Goal: Task Accomplishment & Management: Use online tool/utility

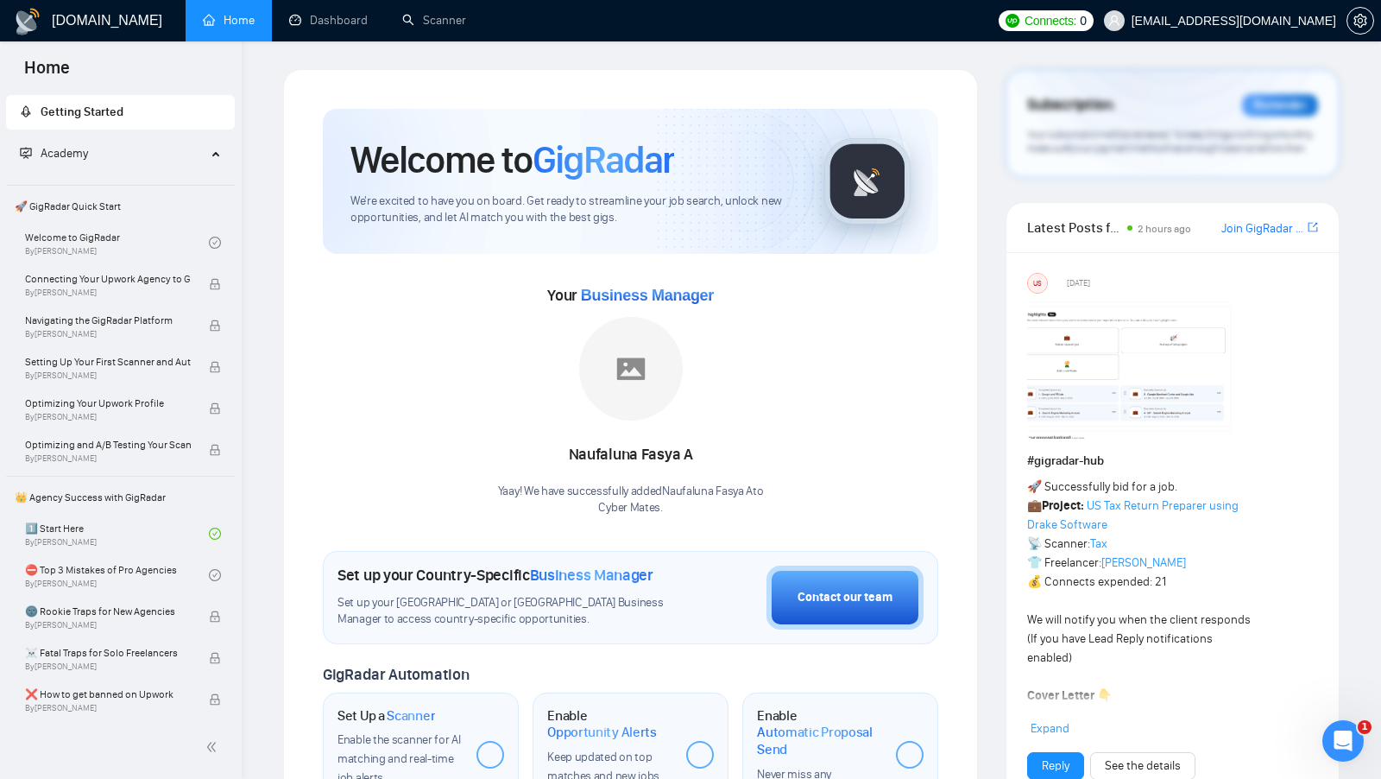
click at [759, 73] on div "Welcome to GigRadar We're excited to have you on board. Get ready to streamline…" at bounding box center [630, 645] width 695 height 1152
click at [758, 73] on div "Welcome to GigRadar We're excited to have you on board. Get ready to streamline…" at bounding box center [630, 645] width 695 height 1152
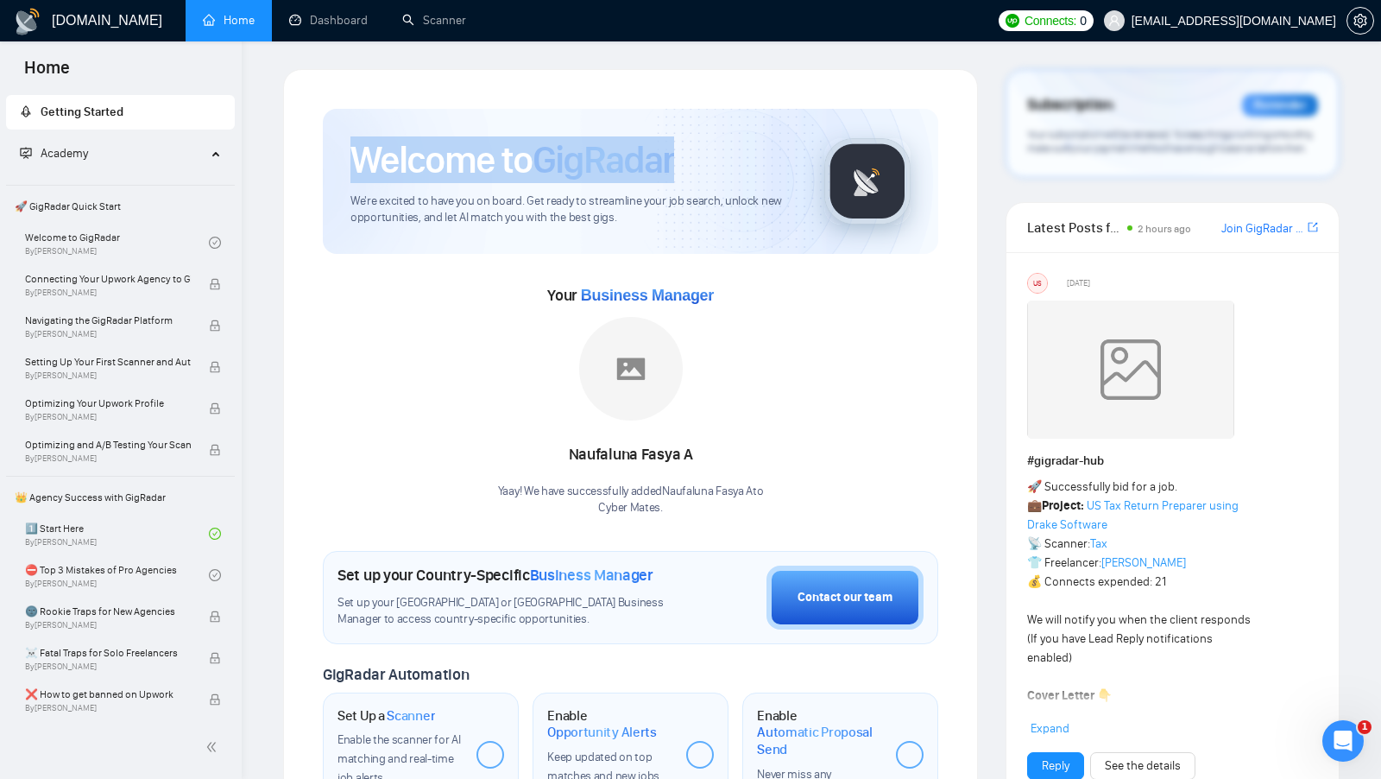
drag, startPoint x: 678, startPoint y: 157, endPoint x: 350, endPoint y: 155, distance: 327.2
click at [350, 155] on div "Welcome to GigRadar" at bounding box center [573, 159] width 446 height 47
click at [350, 155] on h1 "Welcome to GigRadar" at bounding box center [512, 159] width 324 height 47
drag, startPoint x: 357, startPoint y: 168, endPoint x: 675, endPoint y: 178, distance: 318.7
click at [674, 178] on h1 "Welcome to GigRadar" at bounding box center [512, 159] width 324 height 47
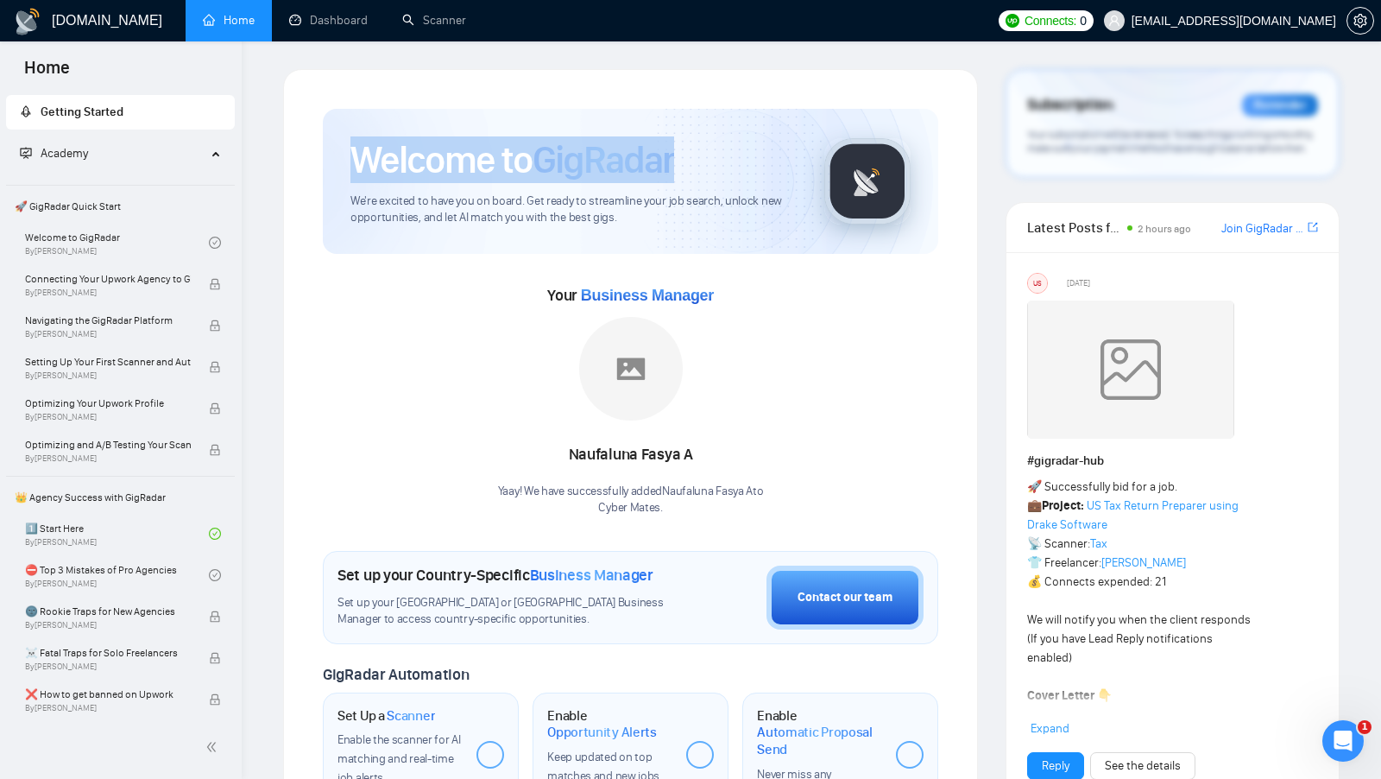
click at [674, 178] on span "GigRadar" at bounding box center [604, 159] width 142 height 47
drag, startPoint x: 348, startPoint y: 155, endPoint x: 674, endPoint y: 158, distance: 326.3
click at [674, 158] on div "Welcome to GigRadar We're excited to have you on board. Get ready to streamline…" at bounding box center [631, 181] width 616 height 145
click at [674, 158] on span "GigRadar" at bounding box center [604, 159] width 142 height 47
drag, startPoint x: 674, startPoint y: 158, endPoint x: 554, endPoint y: 156, distance: 120.0
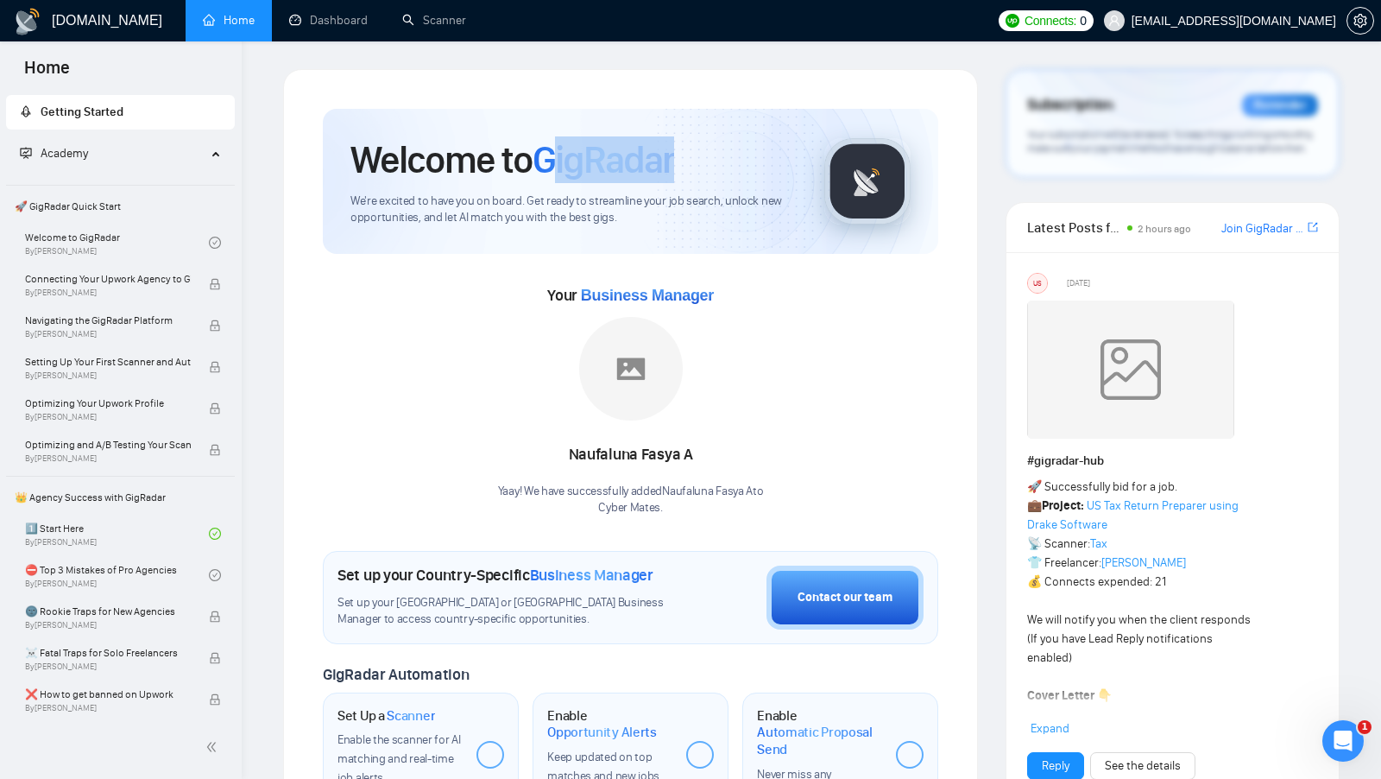
click at [554, 156] on span "GigRadar" at bounding box center [604, 159] width 142 height 47
click at [523, 297] on div "Your Business Manager [PERSON_NAME] A Yaay! We have successfully added Naufalun…" at bounding box center [631, 398] width 616 height 235
drag, startPoint x: 533, startPoint y: 294, endPoint x: 716, endPoint y: 294, distance: 182.1
click at [716, 294] on div "Your Business Manager [PERSON_NAME] A Yaay! We have successfully added Naufalun…" at bounding box center [631, 398] width 616 height 235
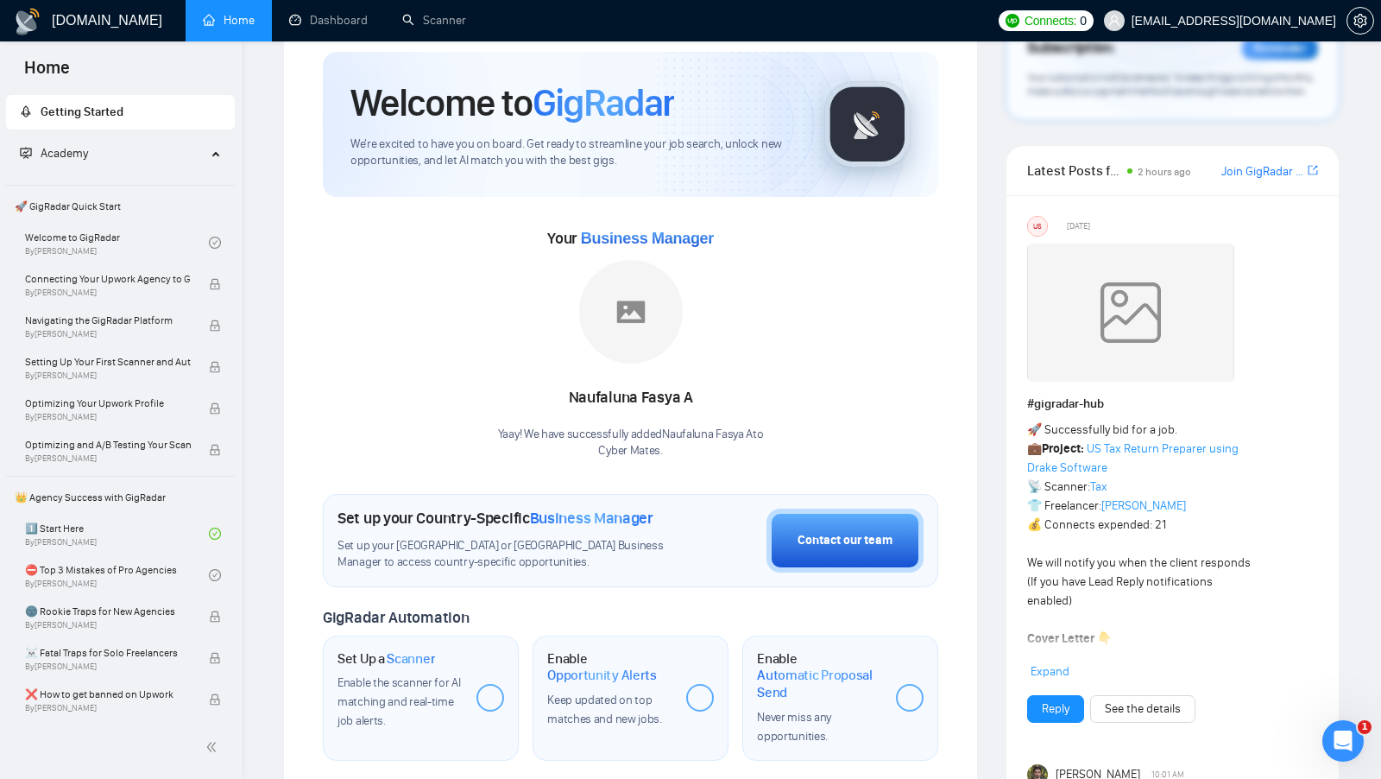
scroll to position [62, 0]
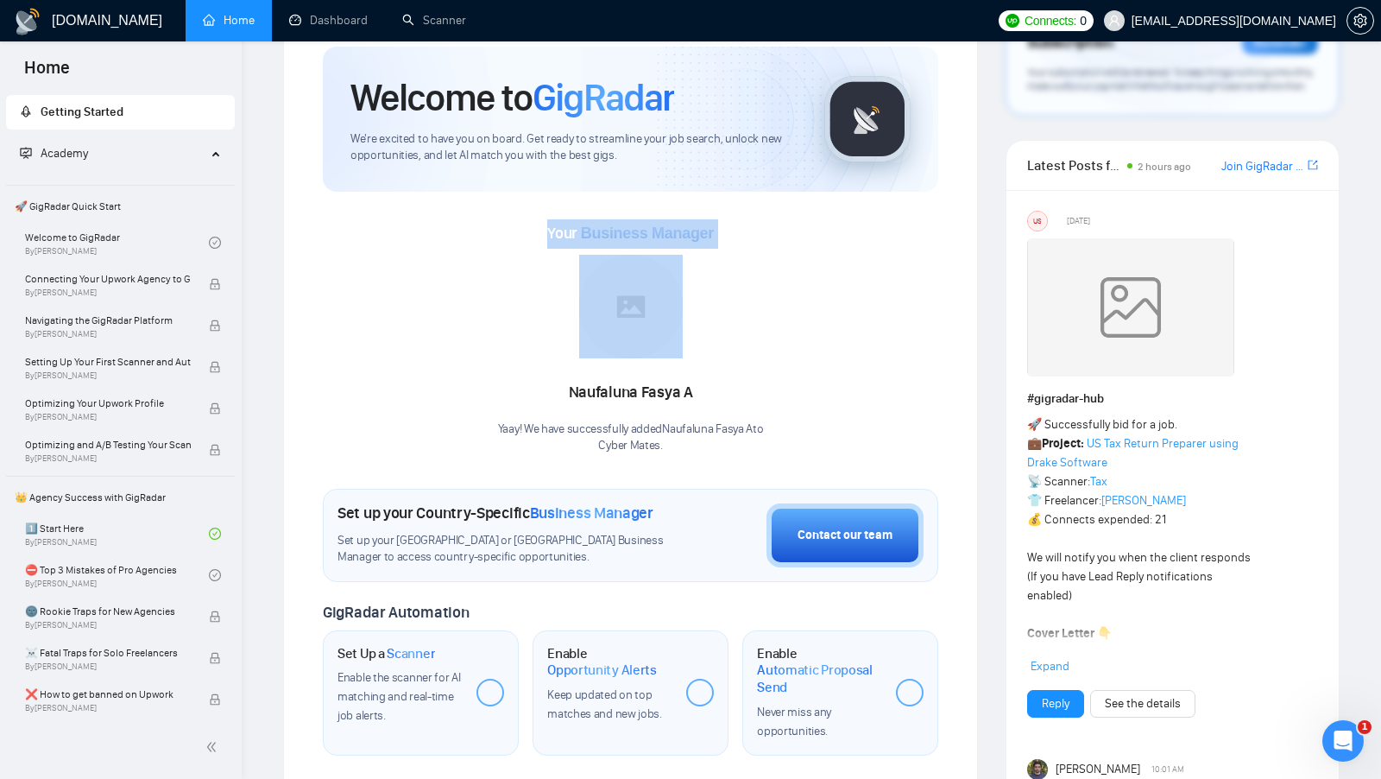
drag, startPoint x: 540, startPoint y: 229, endPoint x: 803, endPoint y: 229, distance: 262.4
click at [803, 229] on div "Your Business Manager [PERSON_NAME] A Yaay! We have successfully added Naufalun…" at bounding box center [631, 336] width 616 height 235
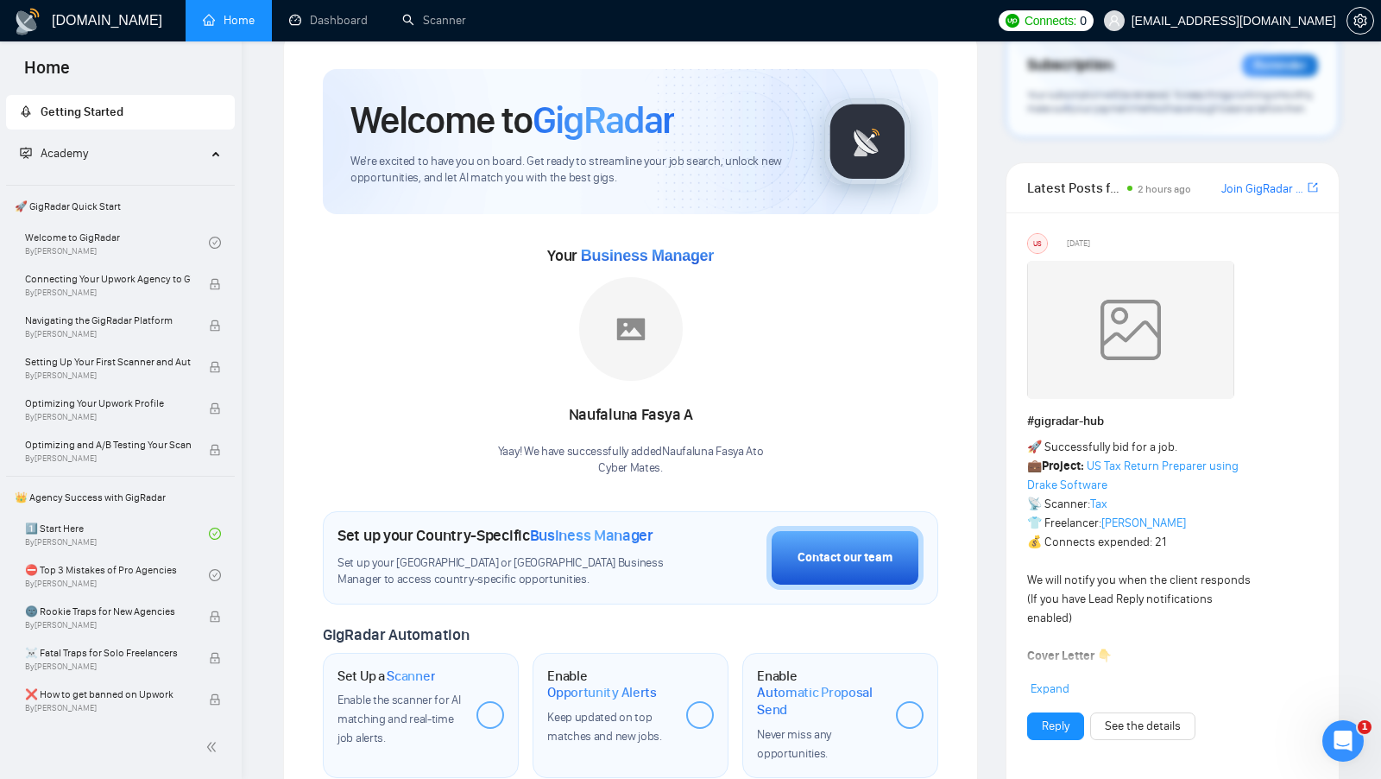
scroll to position [37, 0]
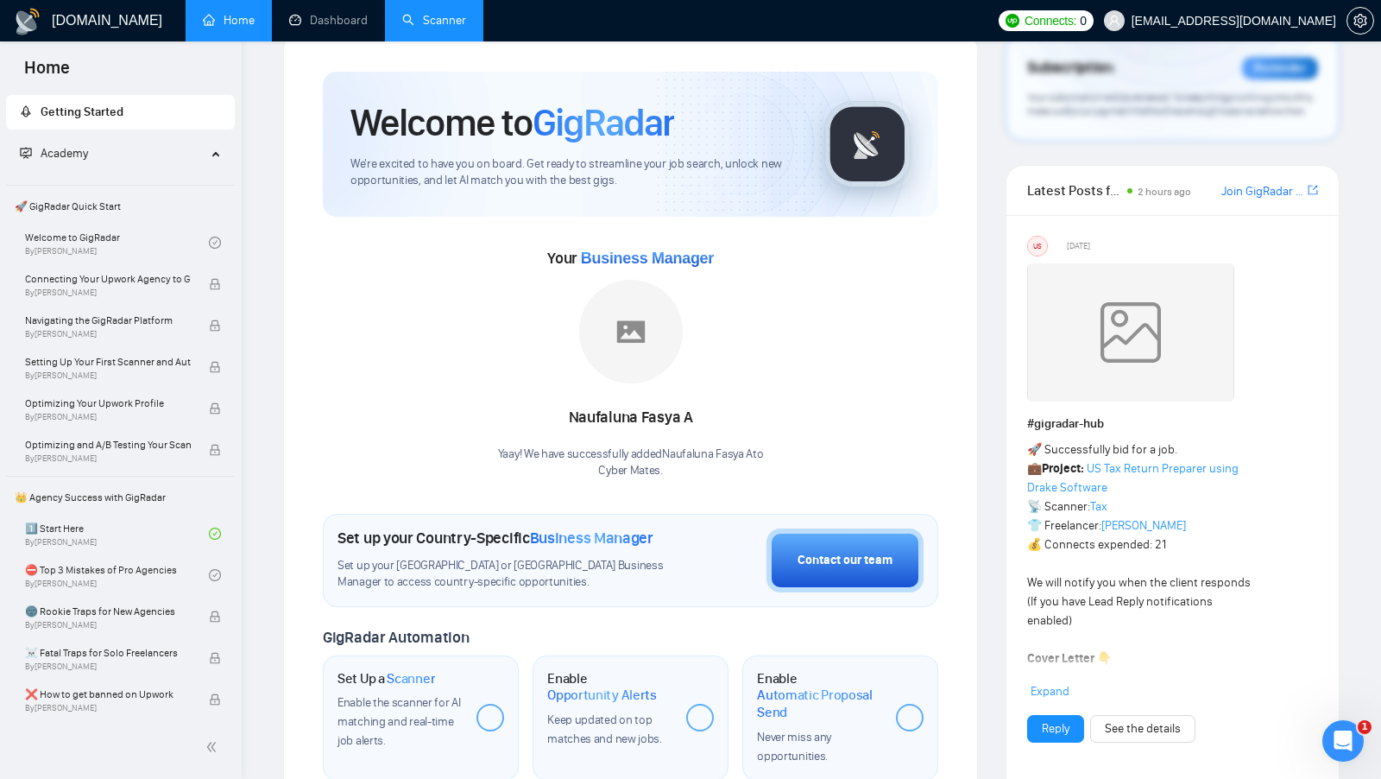
click at [426, 23] on link "Scanner" at bounding box center [434, 20] width 64 height 15
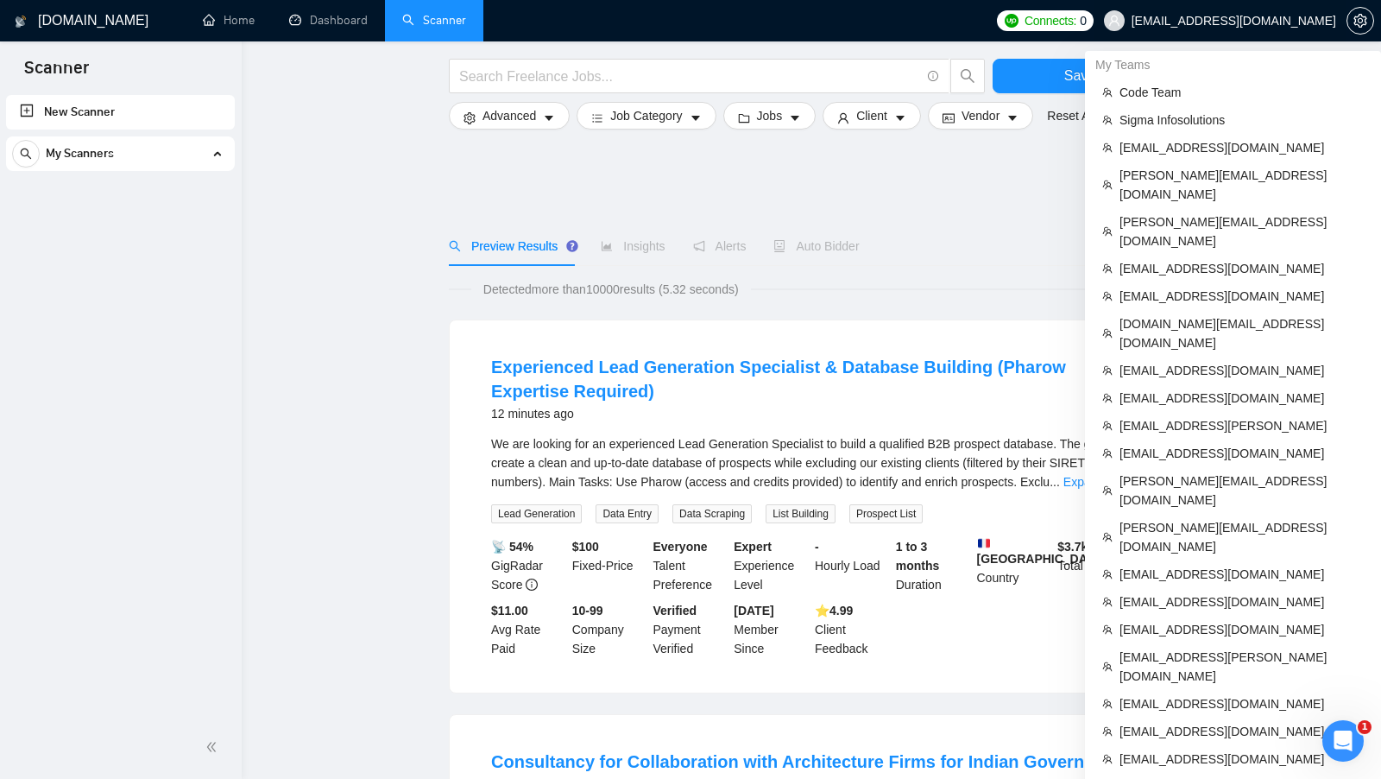
scroll to position [862, 0]
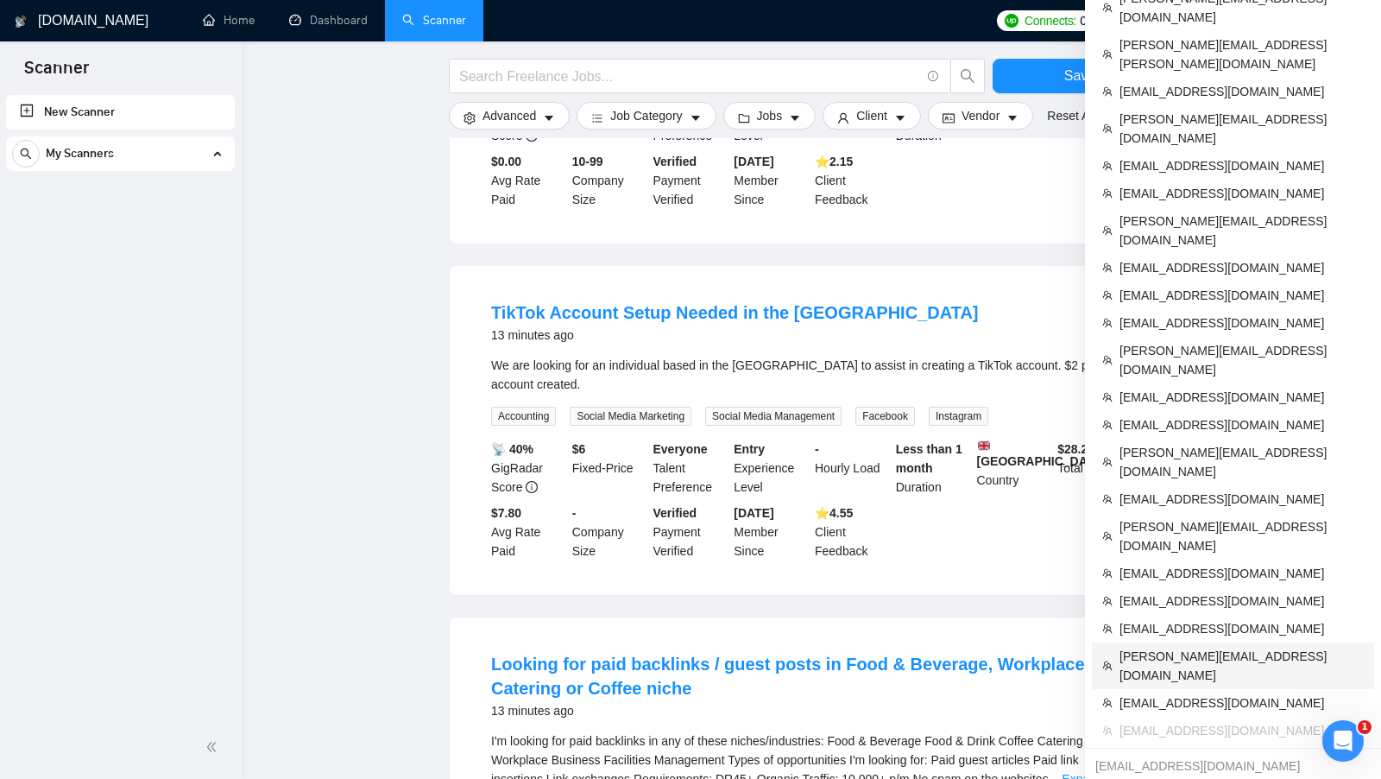
click at [1235, 647] on span "[PERSON_NAME][EMAIL_ADDRESS][DOMAIN_NAME]" at bounding box center [1242, 666] width 244 height 38
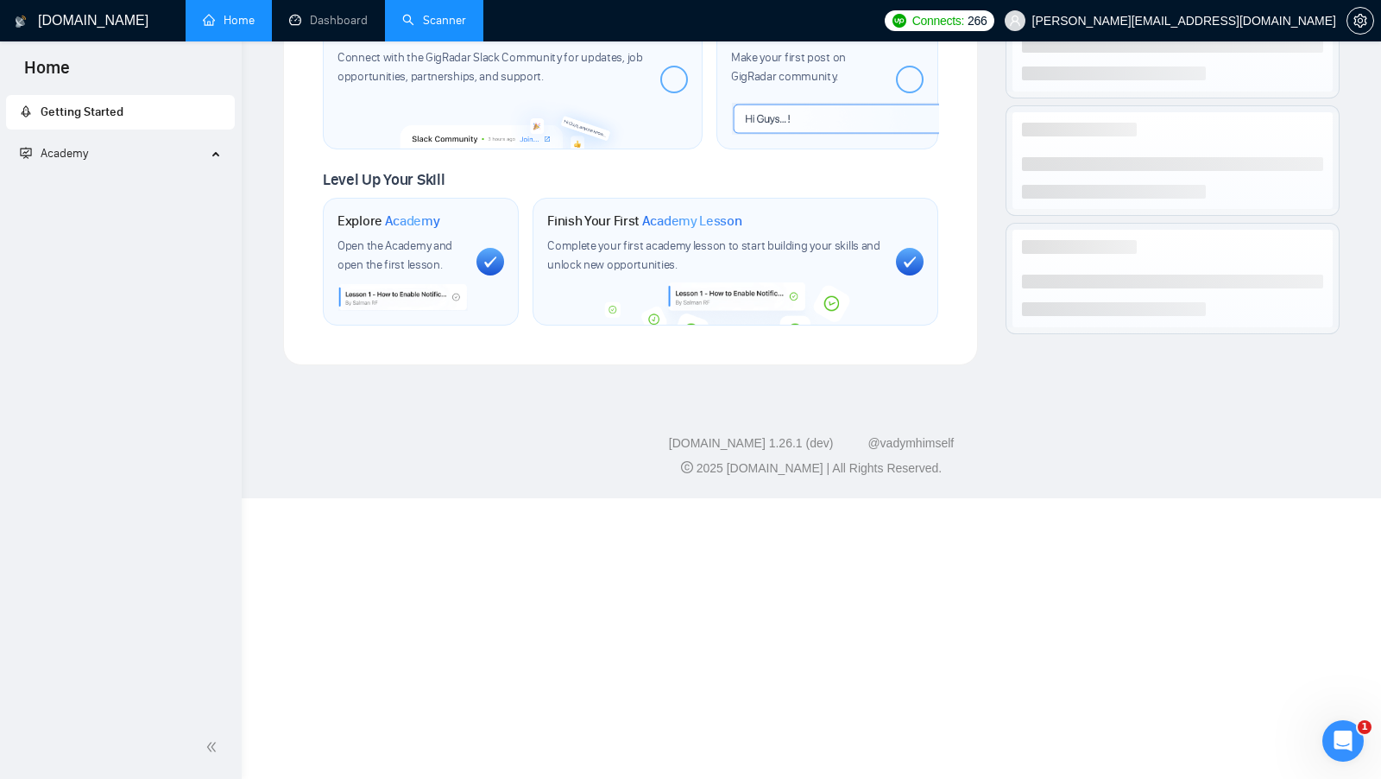
scroll to position [575, 0]
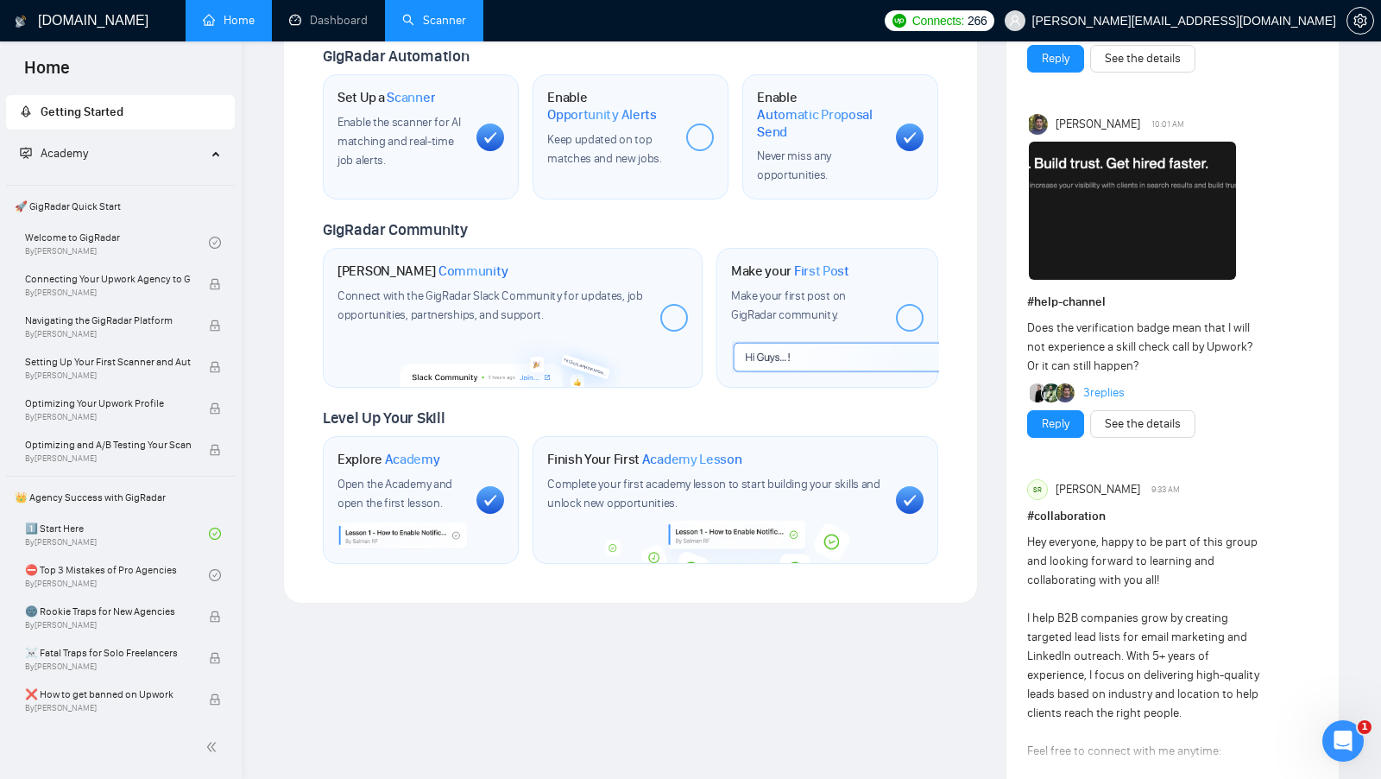
click at [402, 24] on link "Scanner" at bounding box center [434, 20] width 64 height 15
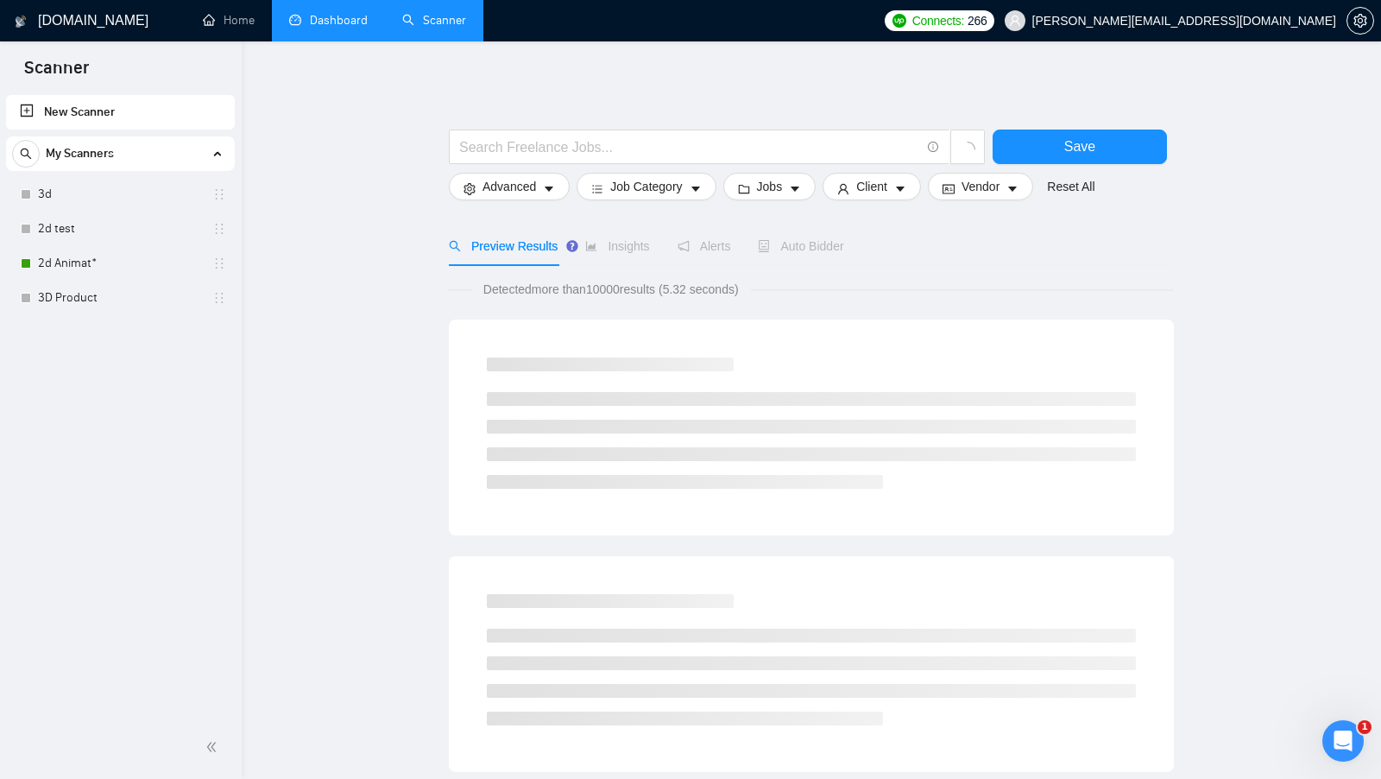
click at [323, 17] on link "Dashboard" at bounding box center [328, 20] width 79 height 15
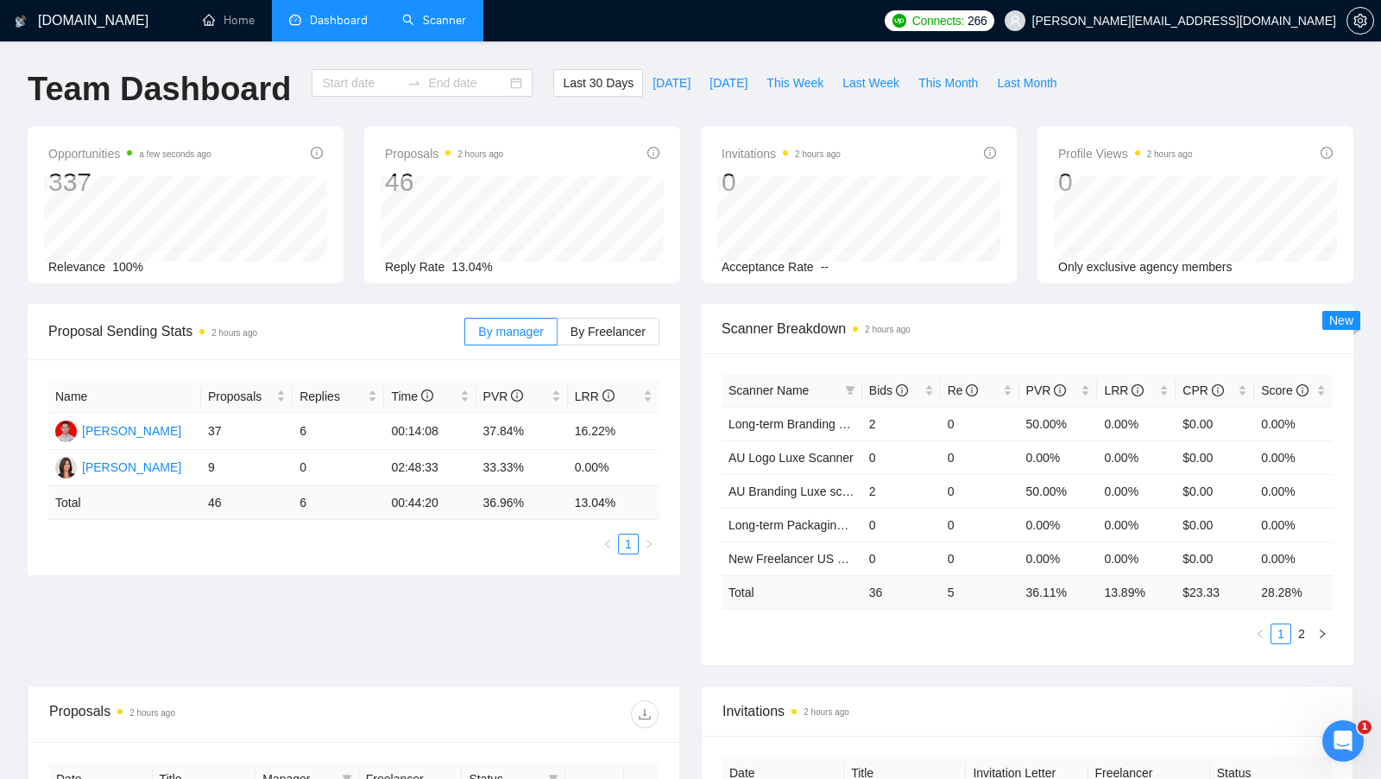
type input "[DATE]"
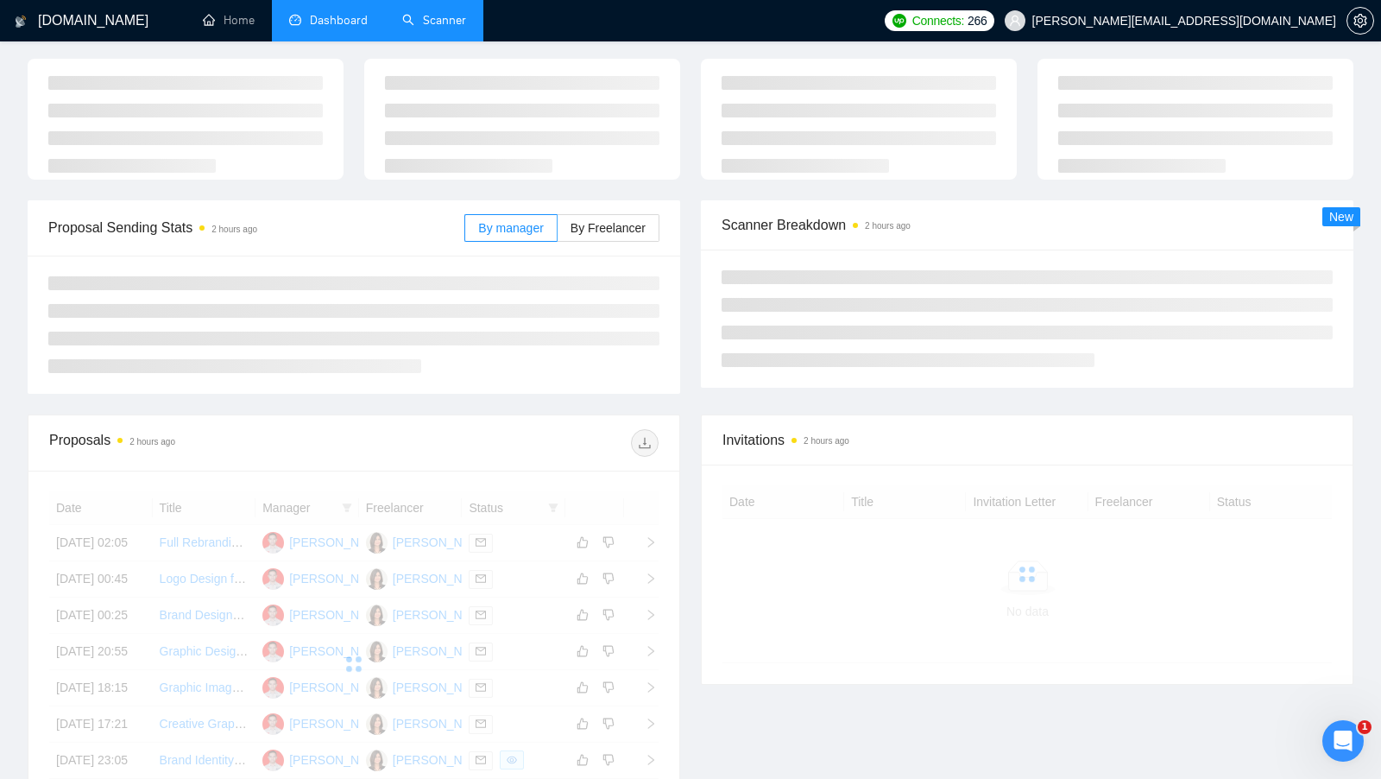
scroll to position [96, 0]
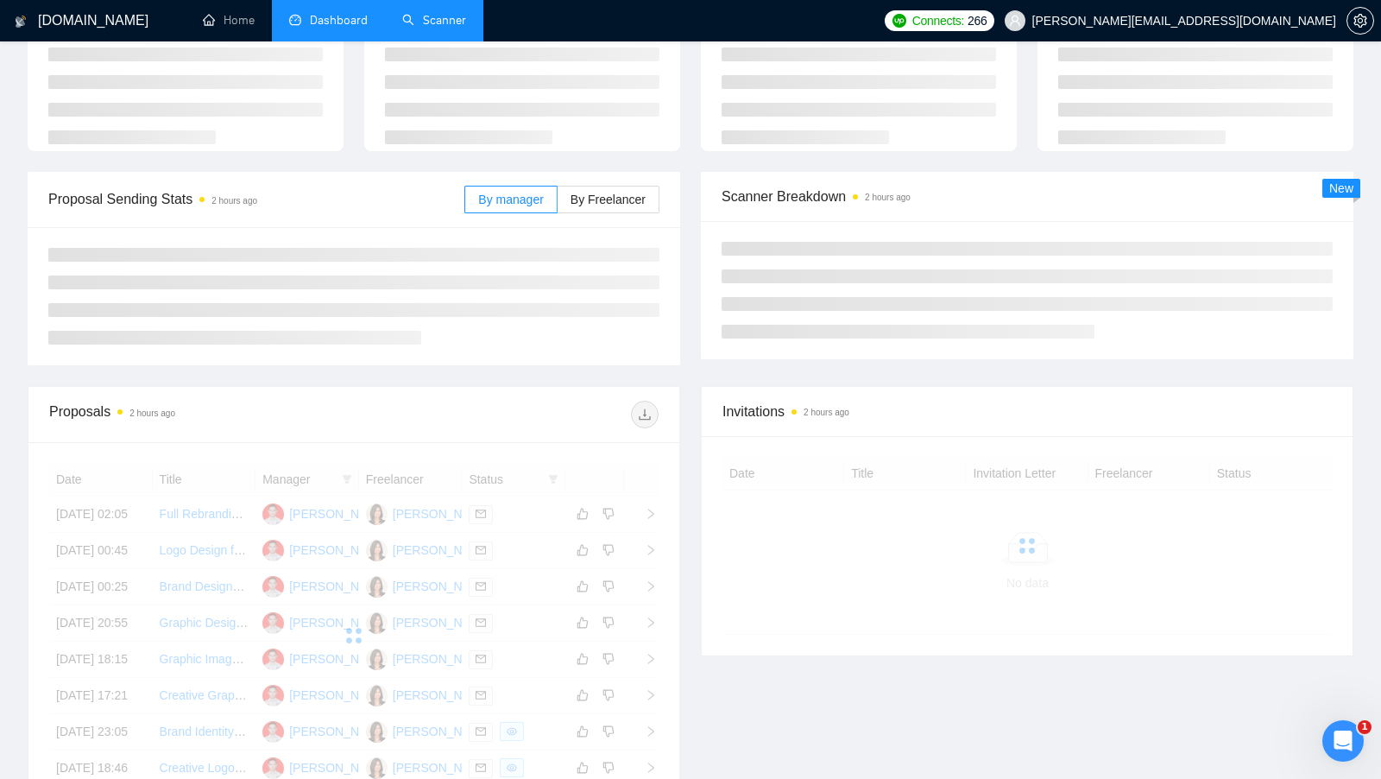
click at [425, 28] on link "Scanner" at bounding box center [434, 20] width 64 height 15
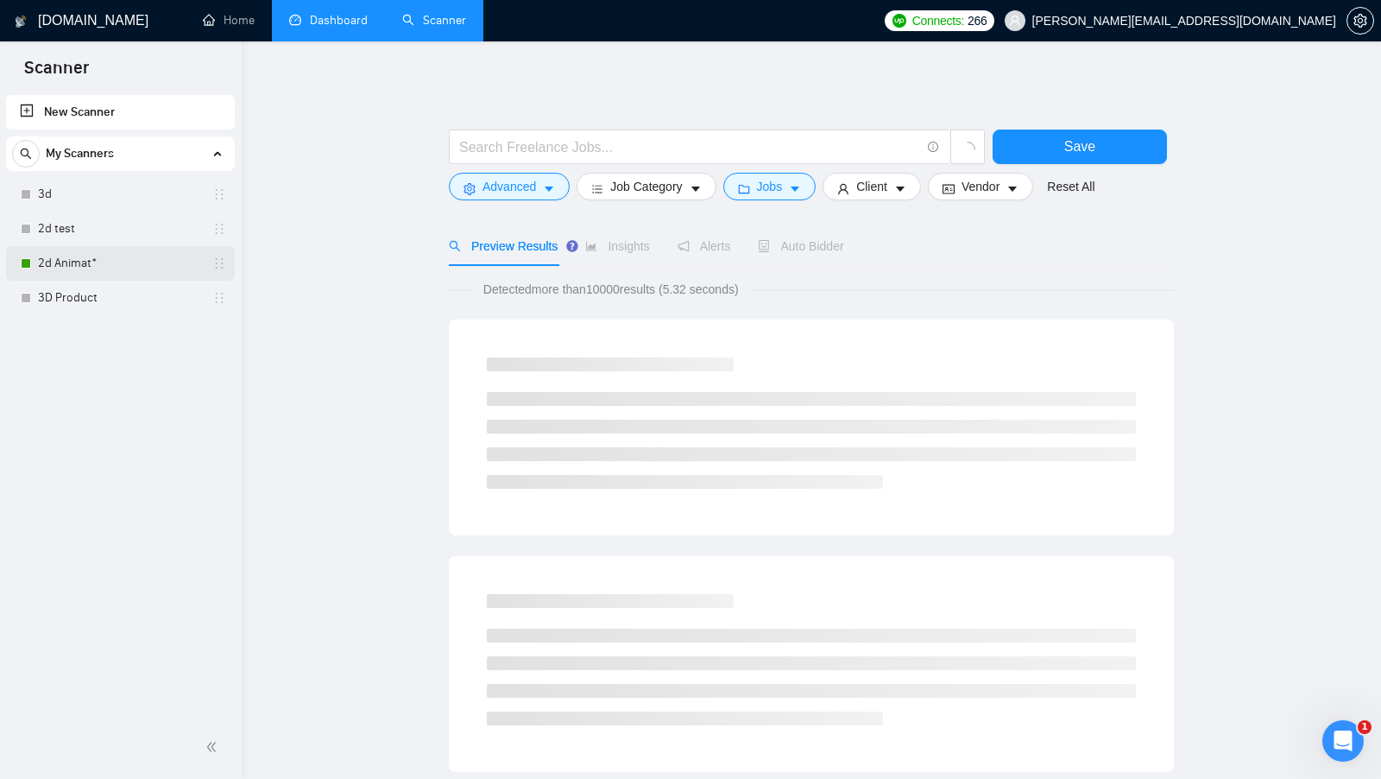
click at [96, 264] on link "2d Animat*" at bounding box center [120, 263] width 164 height 35
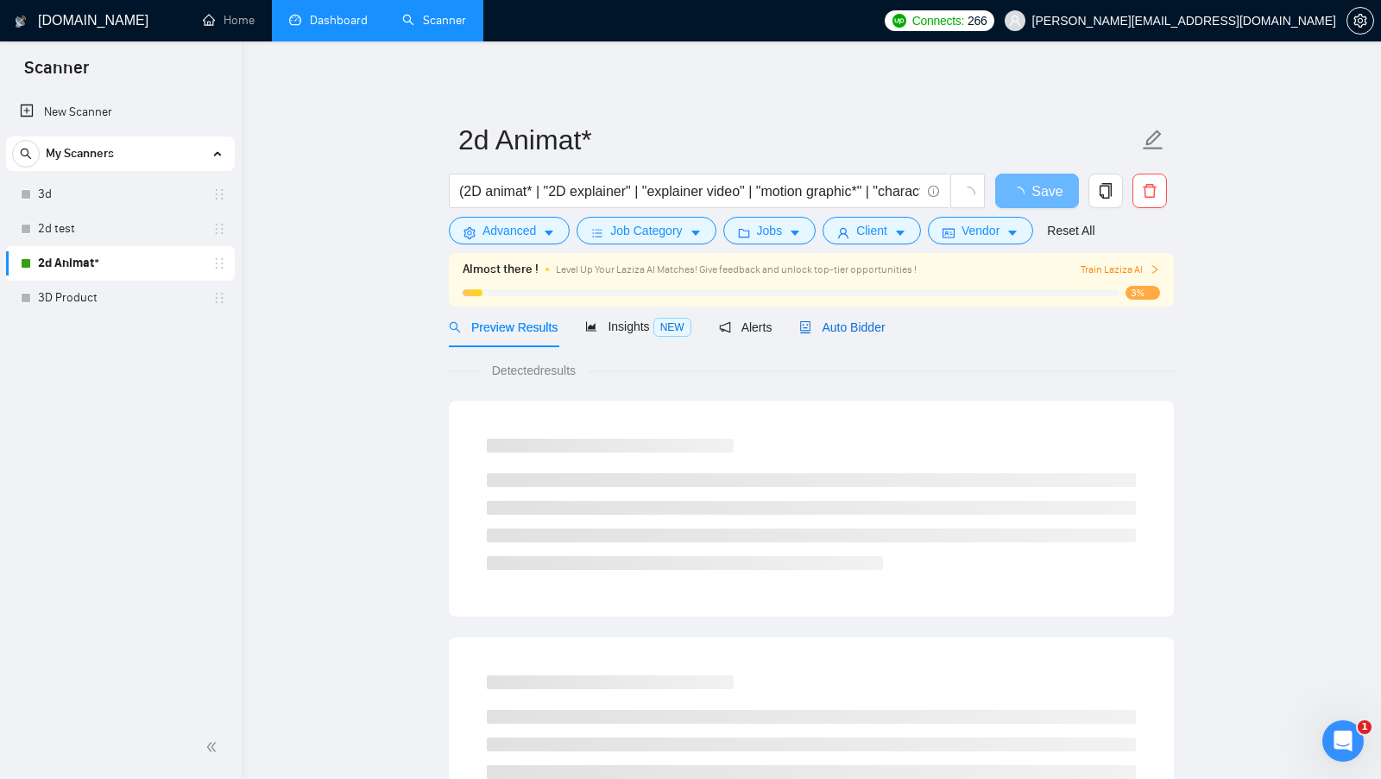
drag, startPoint x: 891, startPoint y: 317, endPoint x: 881, endPoint y: 319, distance: 9.7
click at [885, 318] on div "Auto Bidder" at bounding box center [841, 327] width 85 height 19
click at [881, 319] on div "Auto Bidder" at bounding box center [841, 327] width 85 height 19
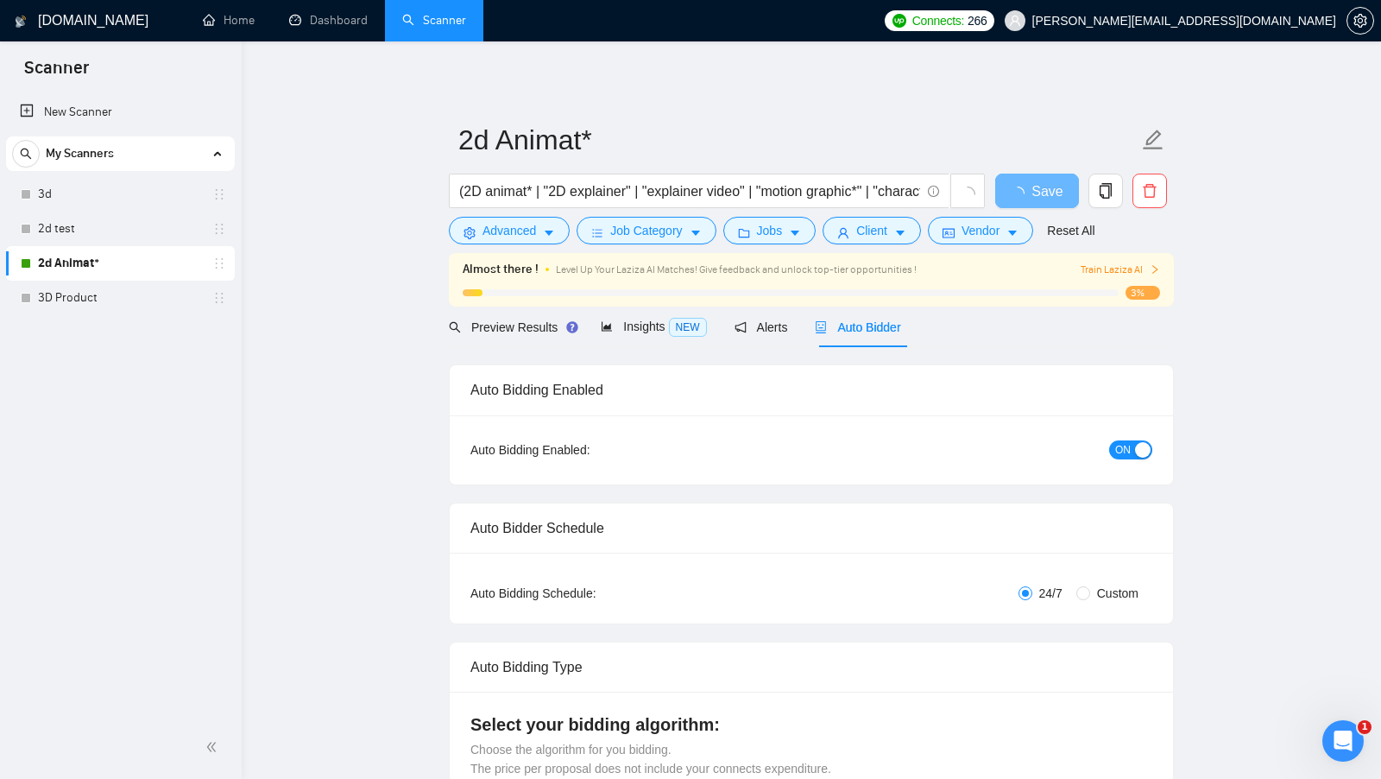
click at [353, 13] on link "Dashboard" at bounding box center [328, 20] width 79 height 15
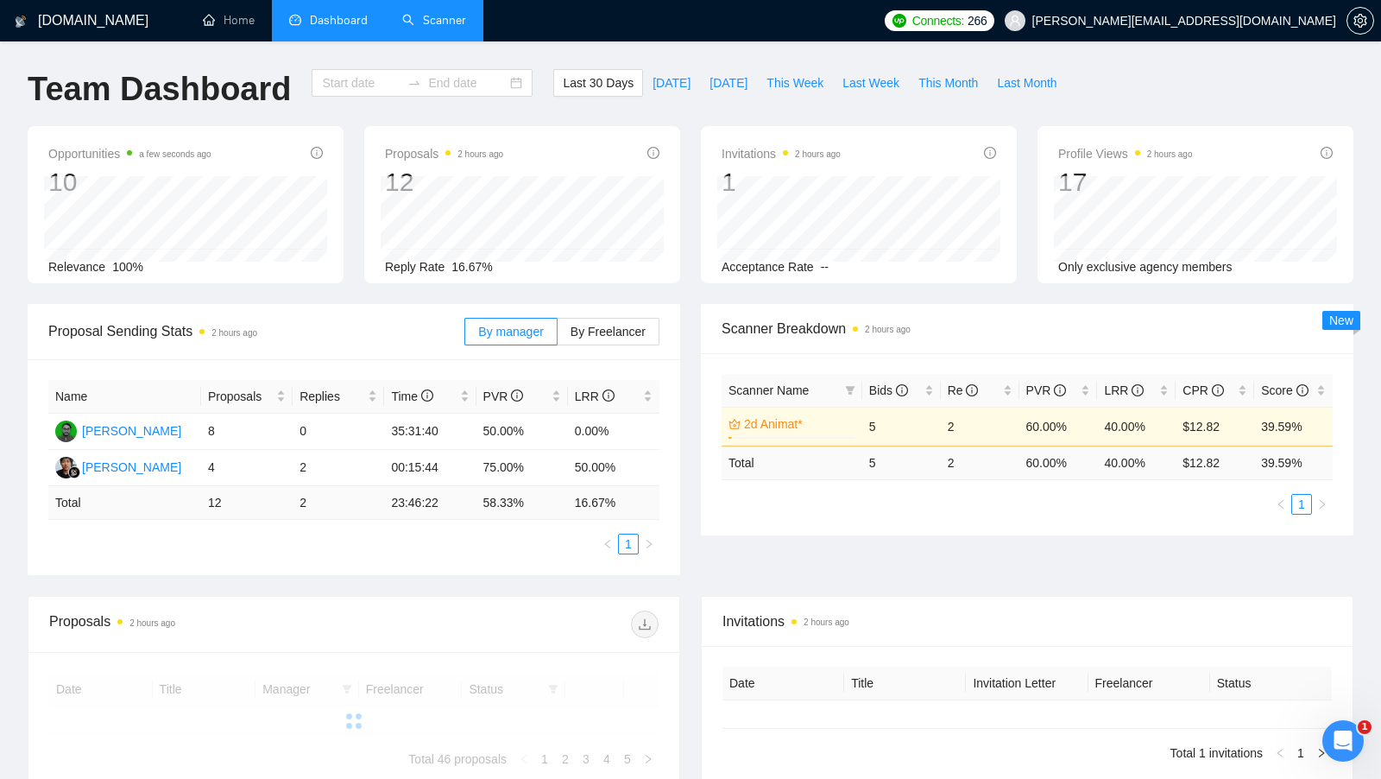
type input "[DATE]"
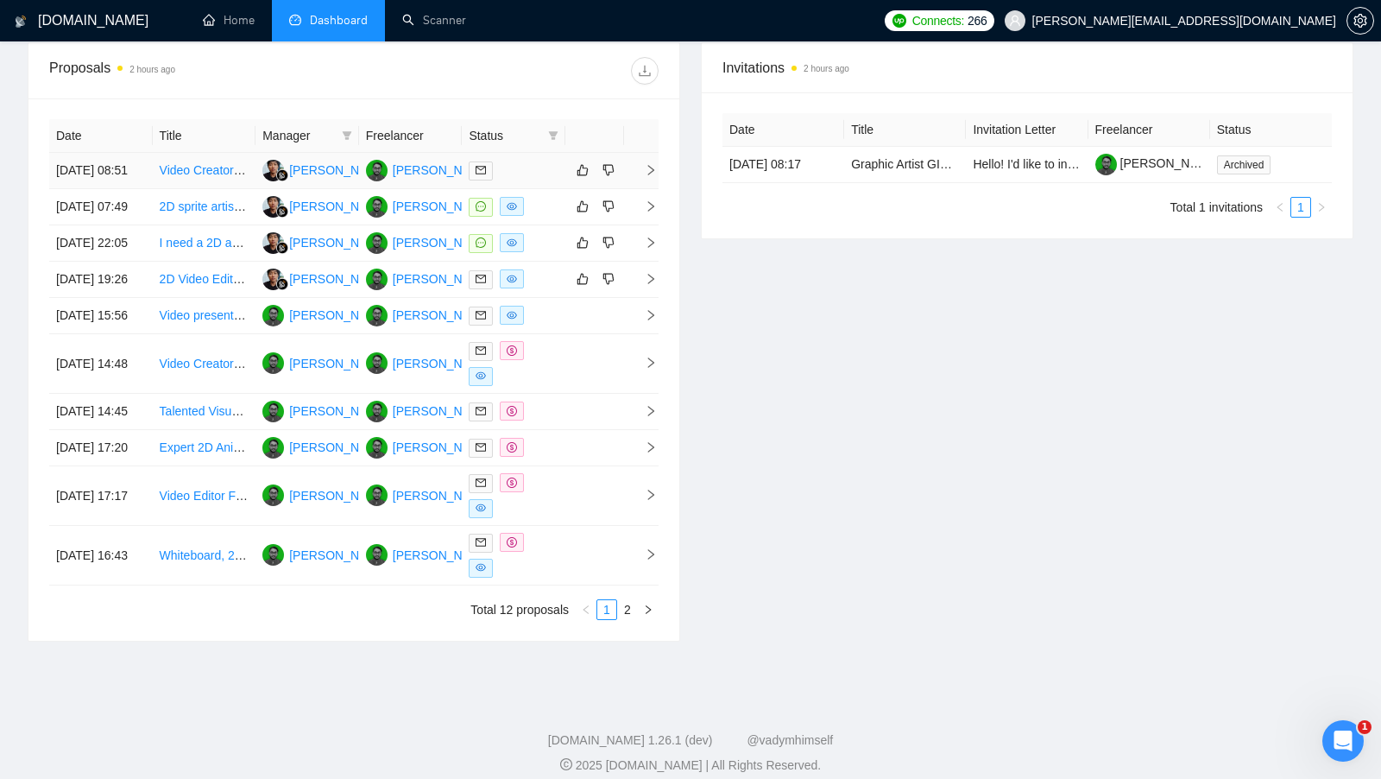
scroll to position [557, 0]
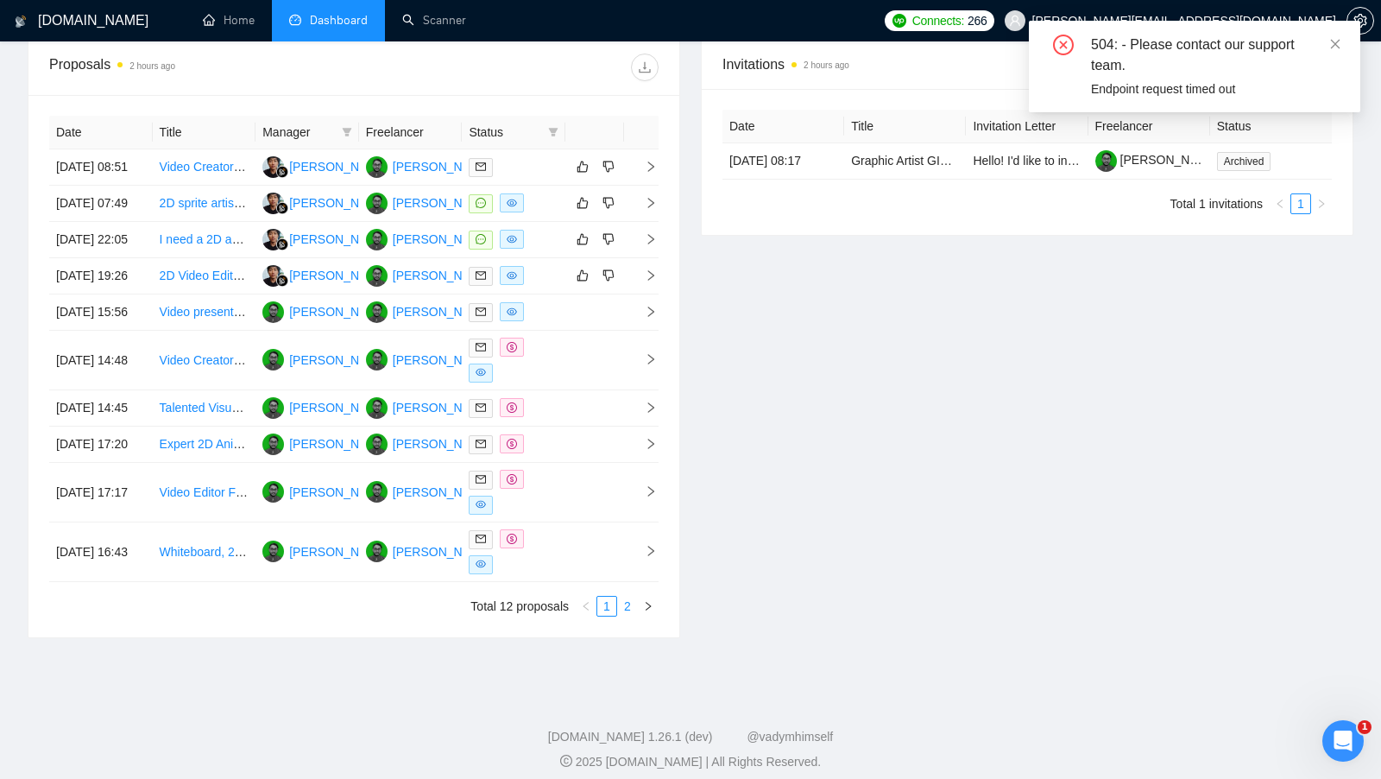
click at [631, 616] on link "2" at bounding box center [627, 606] width 19 height 19
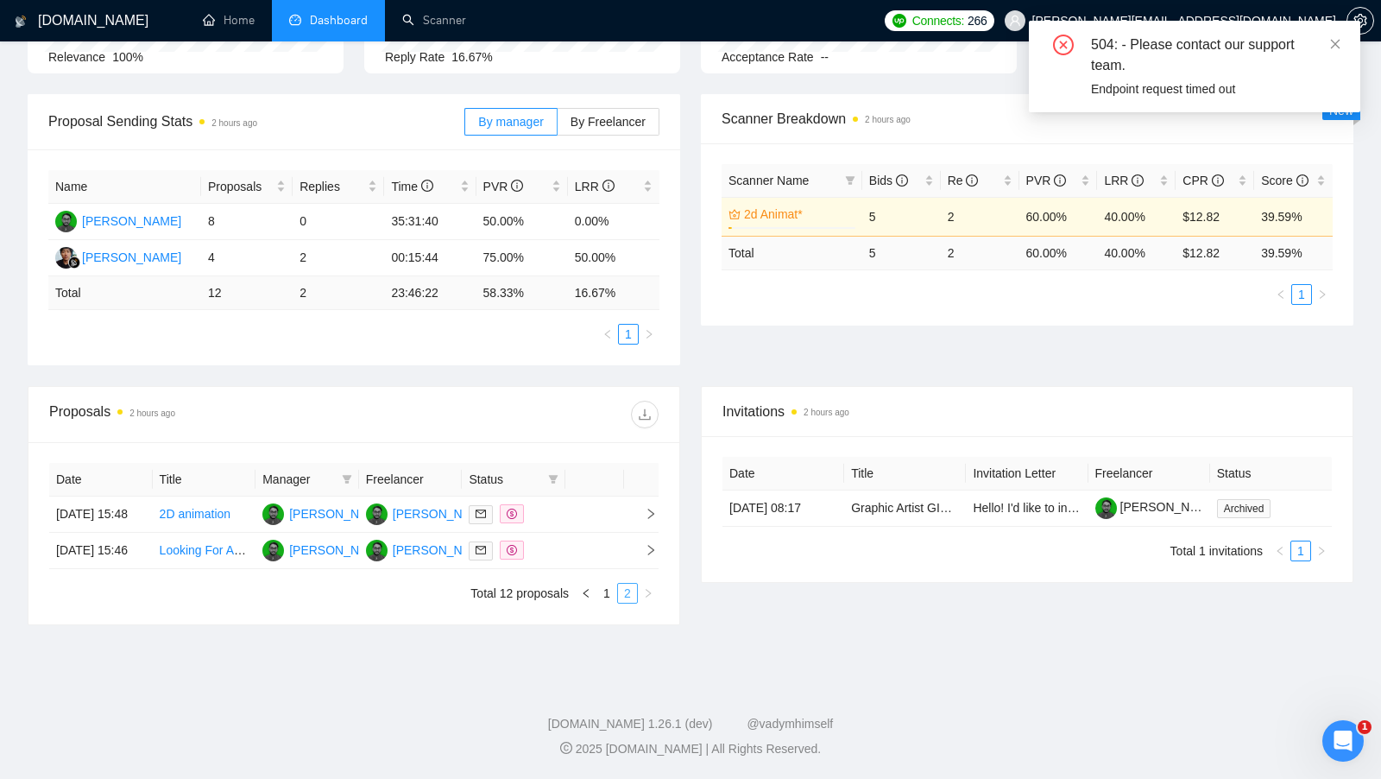
scroll to position [237, 0]
click at [602, 600] on link "1" at bounding box center [606, 593] width 19 height 19
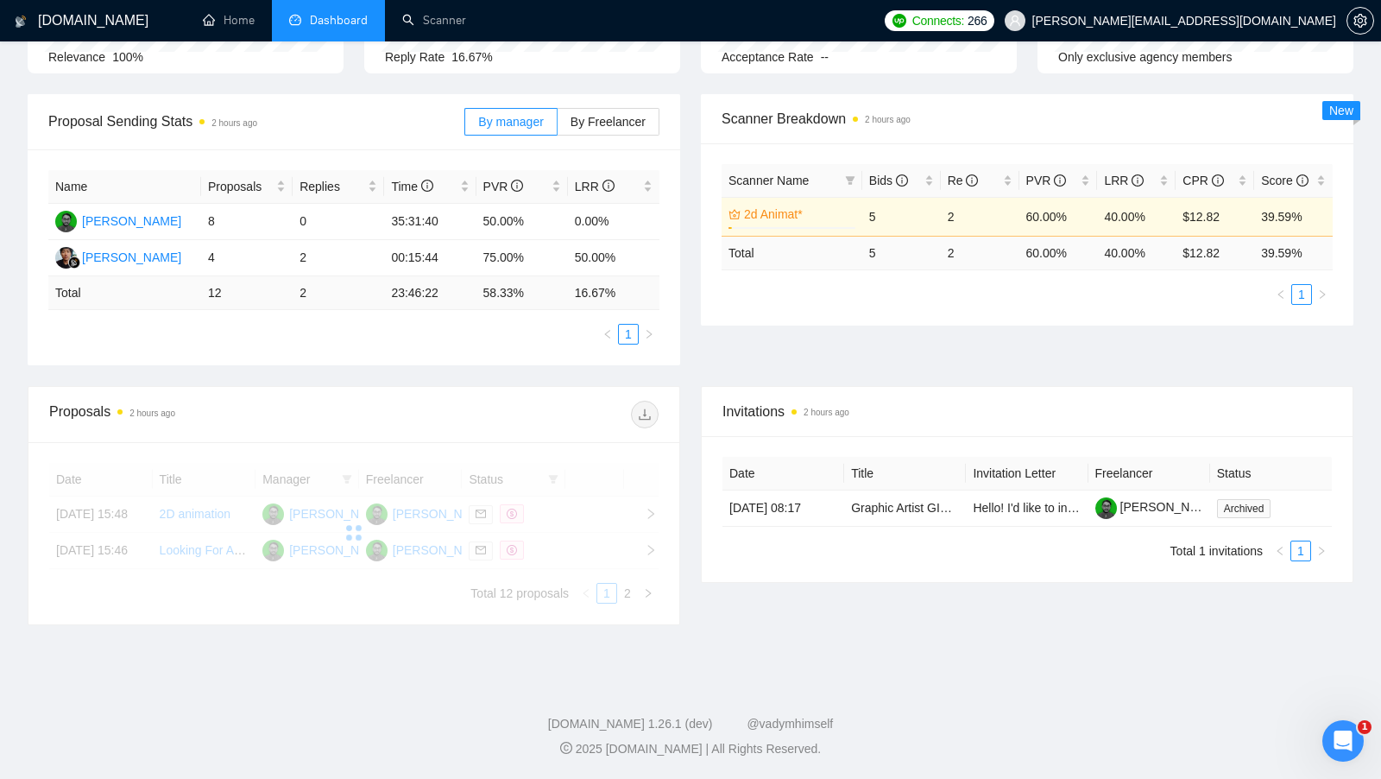
scroll to position [0, 0]
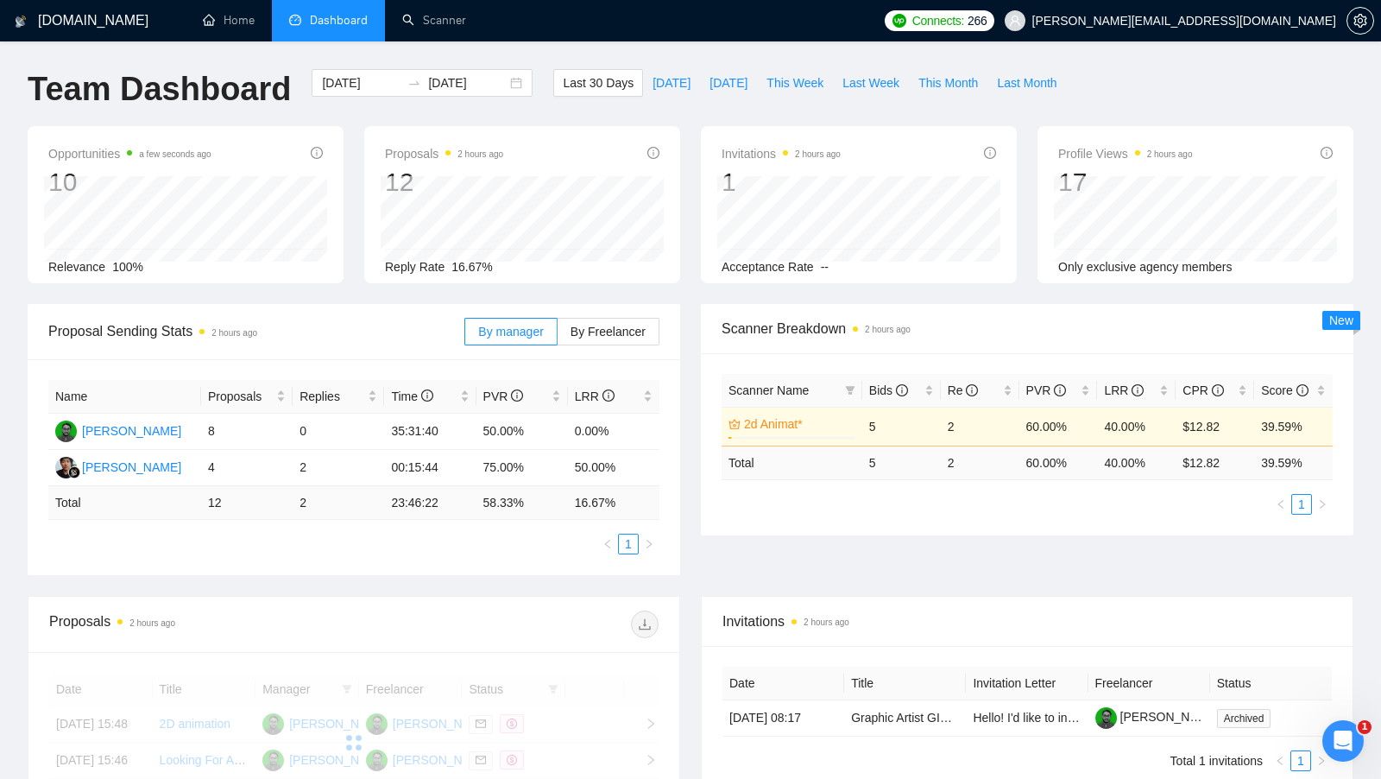
click at [460, 57] on div "[DOMAIN_NAME] Home Dashboard Scanner Connects: 266 [PERSON_NAME][EMAIL_ADDRESS]…" at bounding box center [690, 494] width 1381 height 988
click at [454, 47] on div "[DOMAIN_NAME] Home Dashboard Scanner Connects: 266 [PERSON_NAME][EMAIL_ADDRESS]…" at bounding box center [690, 494] width 1381 height 988
click at [453, 45] on div "[DOMAIN_NAME] Home Dashboard Scanner Connects: 266 [PERSON_NAME][EMAIL_ADDRESS]…" at bounding box center [690, 494] width 1381 height 988
click at [451, 41] on li "Scanner" at bounding box center [434, 20] width 98 height 41
click at [450, 28] on link "Scanner" at bounding box center [434, 20] width 64 height 15
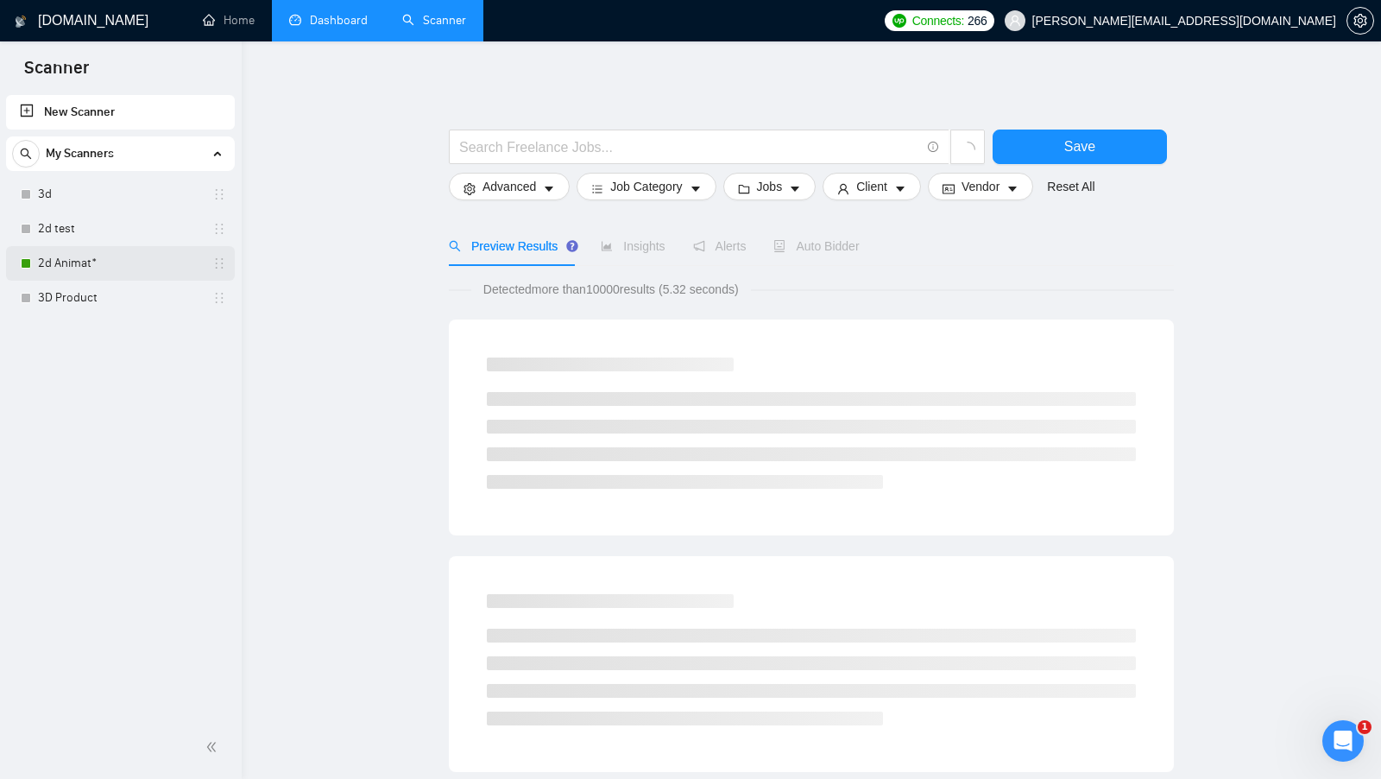
click at [137, 268] on link "2d Animat*" at bounding box center [120, 263] width 164 height 35
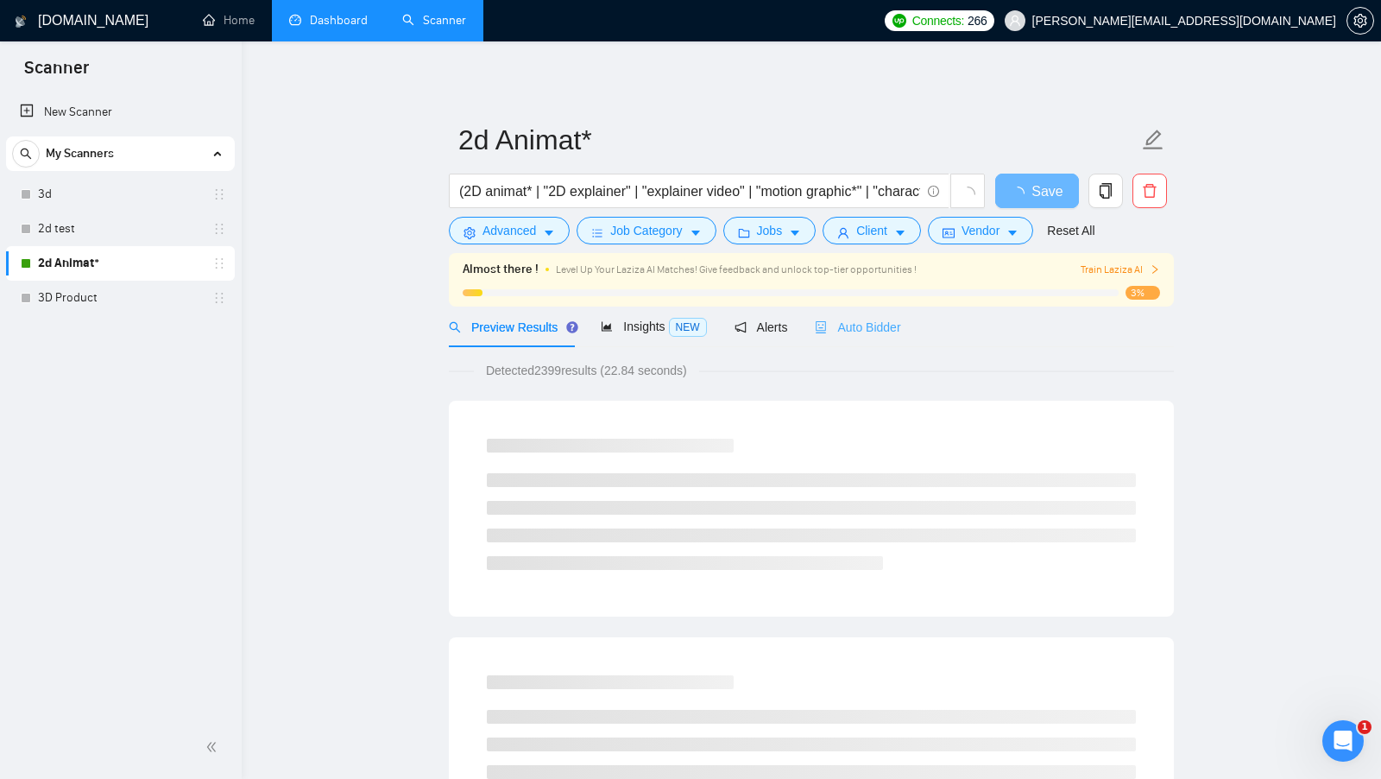
click at [830, 314] on div "Auto Bidder" at bounding box center [857, 326] width 85 height 41
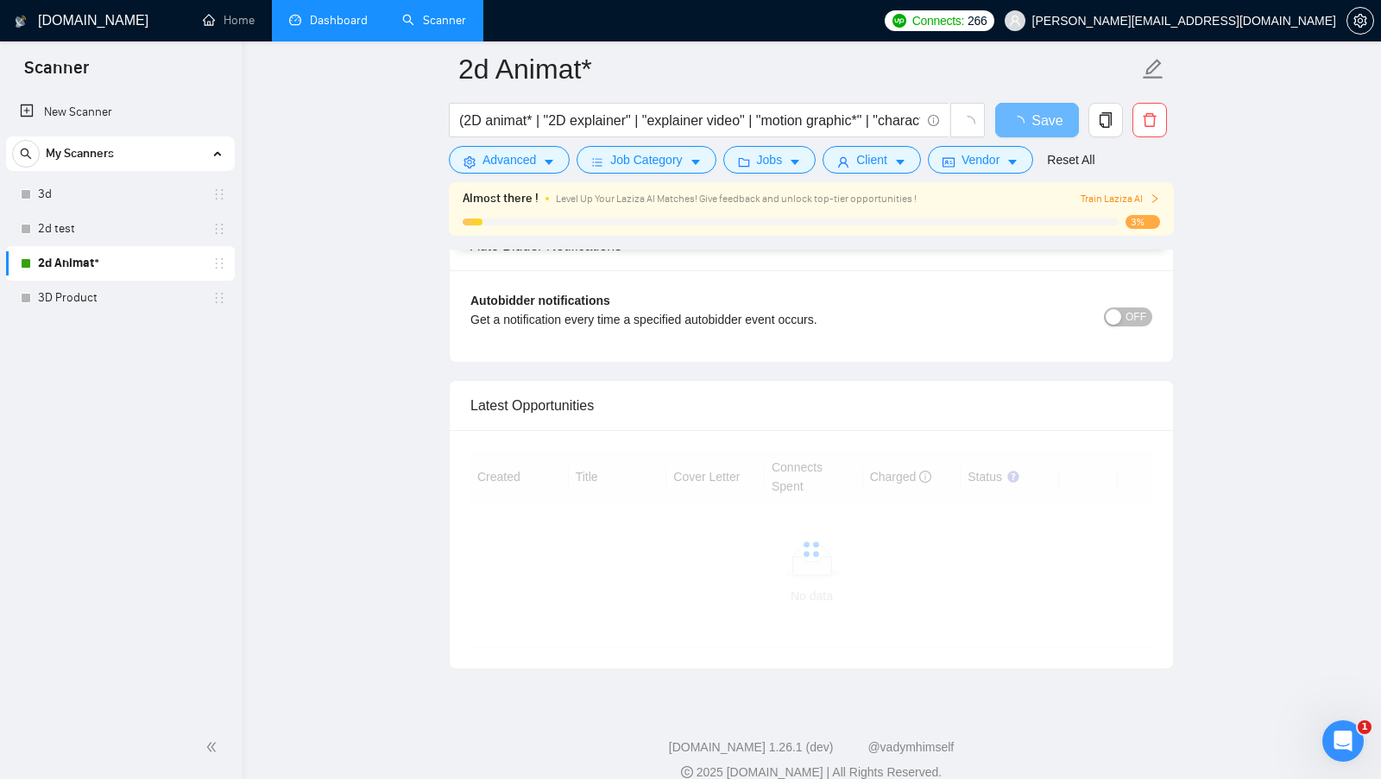
scroll to position [3861, 0]
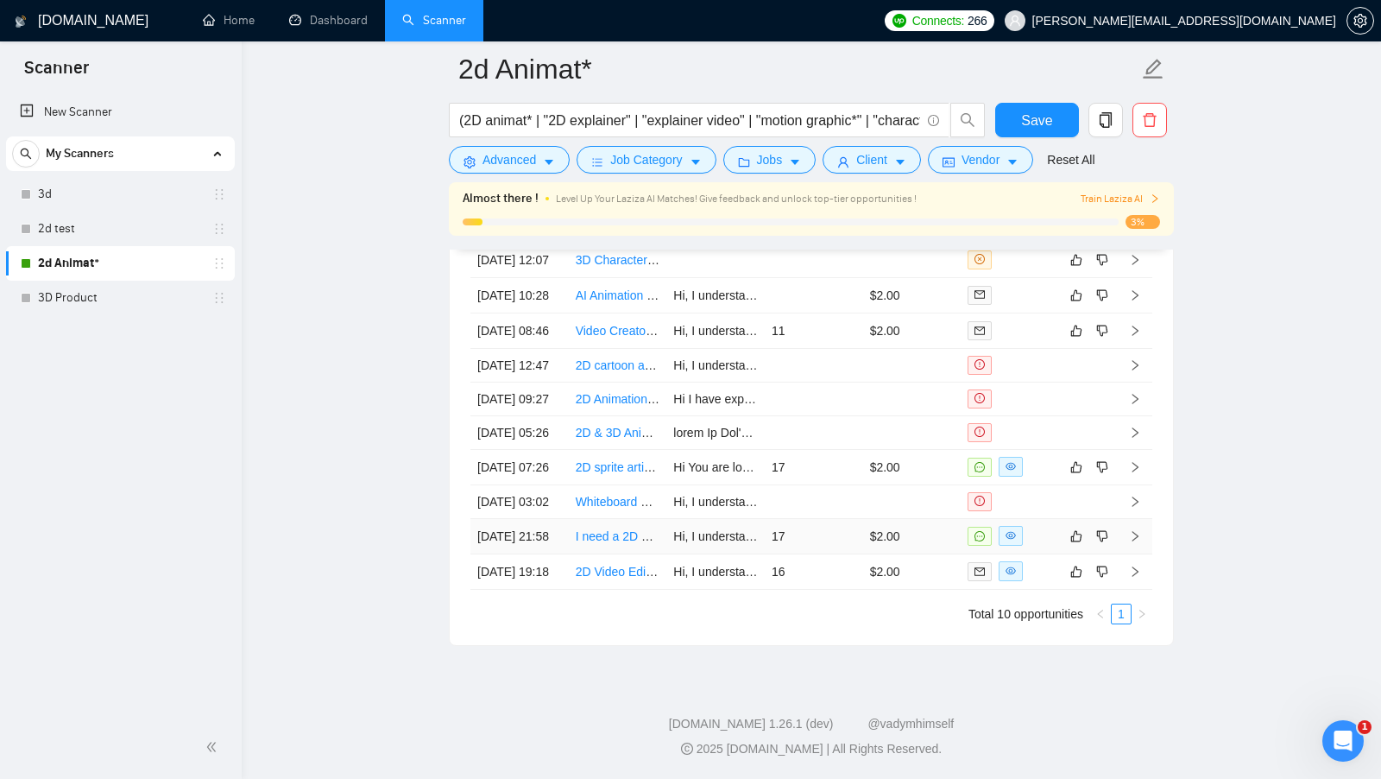
scroll to position [4535, 0]
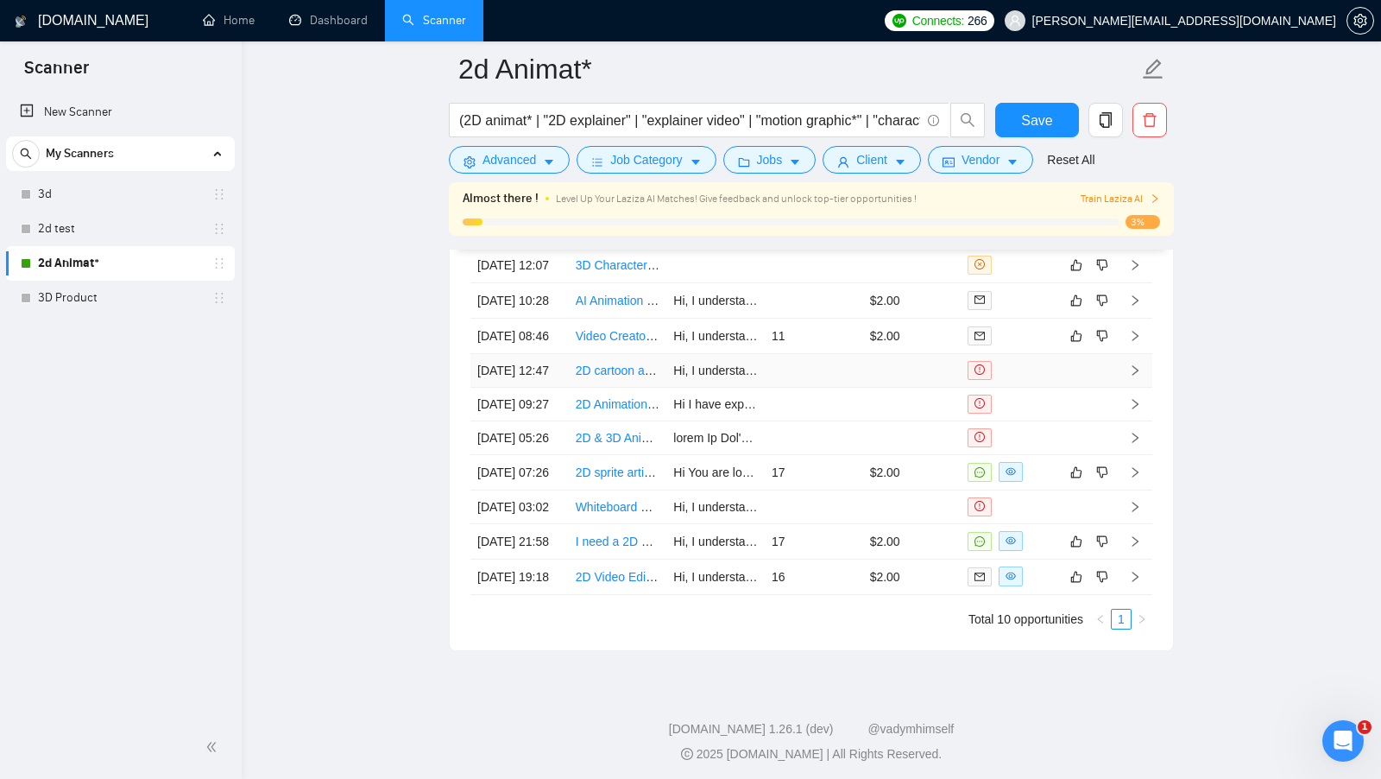
click at [1016, 380] on div at bounding box center [1010, 370] width 85 height 19
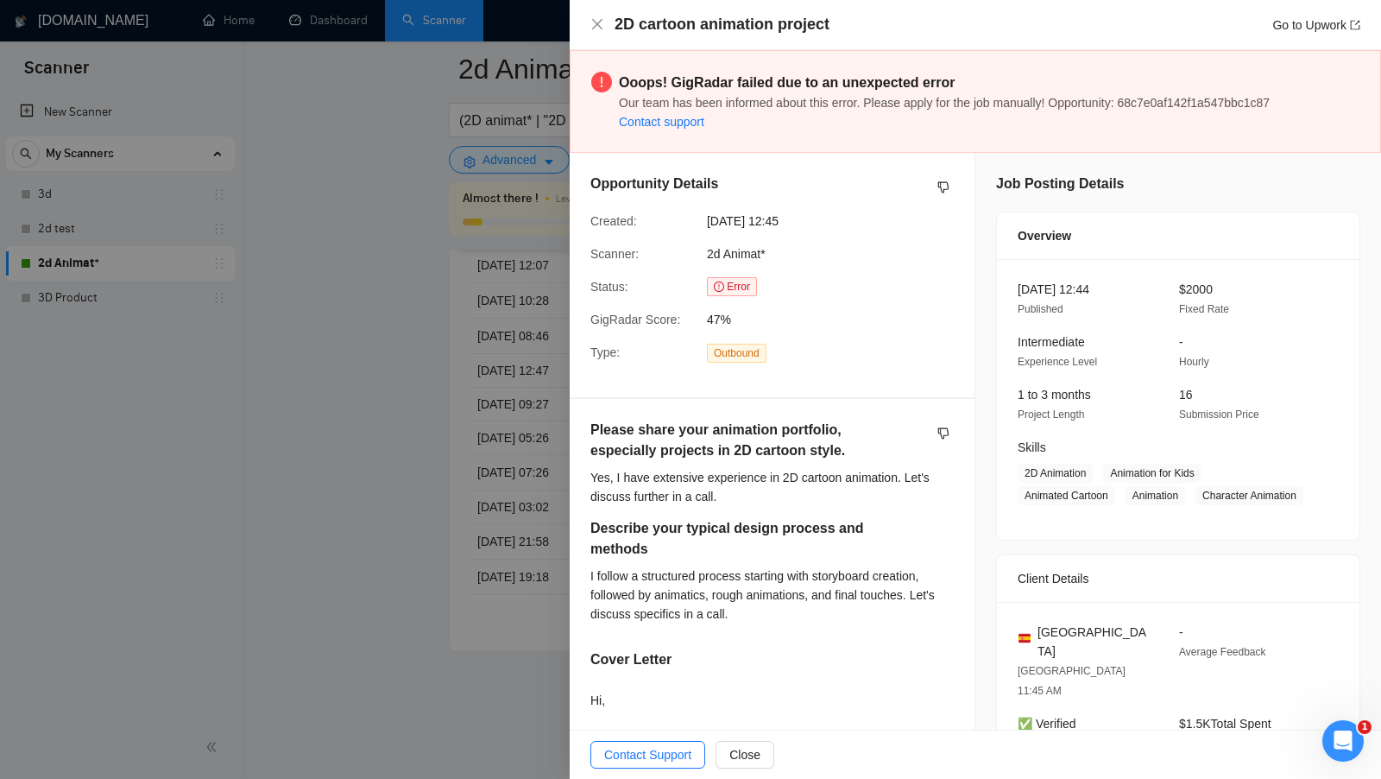
click at [376, 431] on div at bounding box center [690, 389] width 1381 height 779
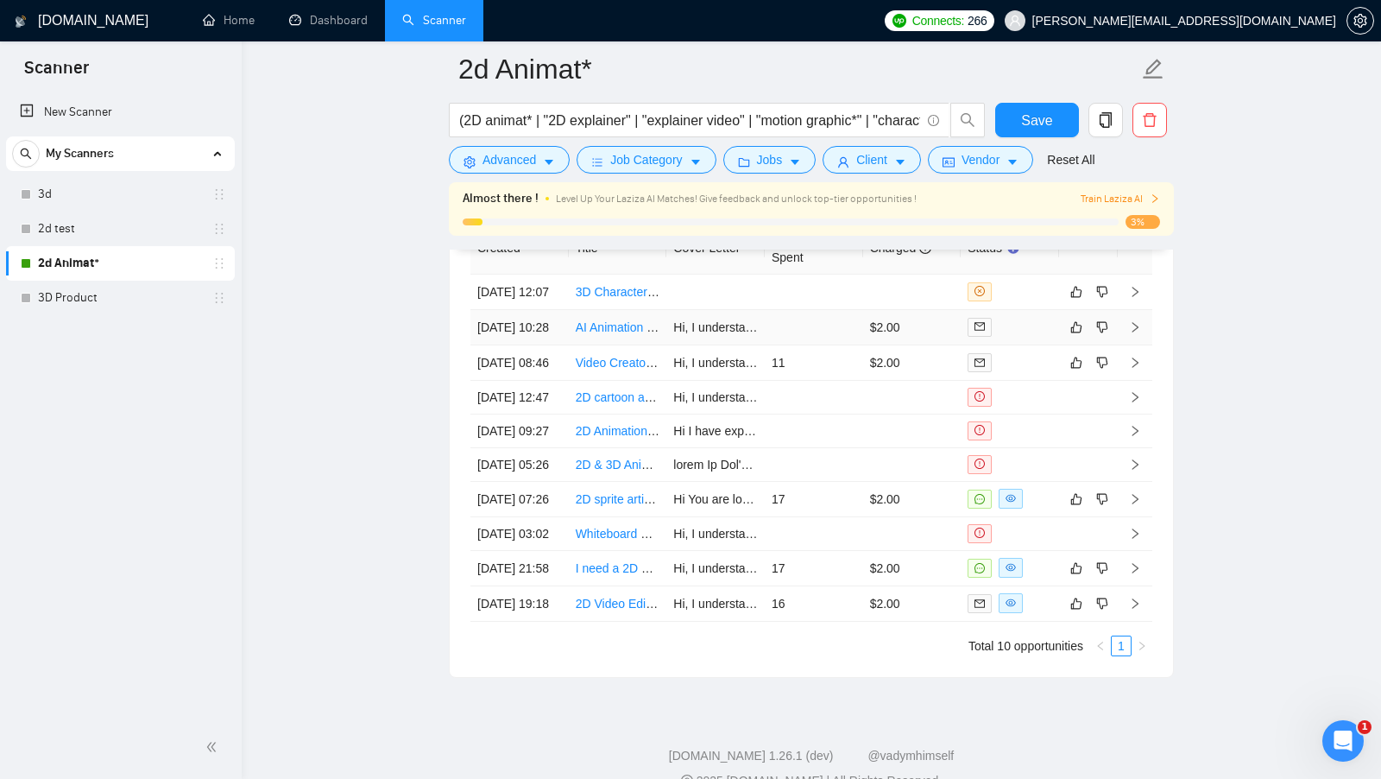
scroll to position [4511, 0]
click at [837, 478] on td at bounding box center [814, 462] width 98 height 34
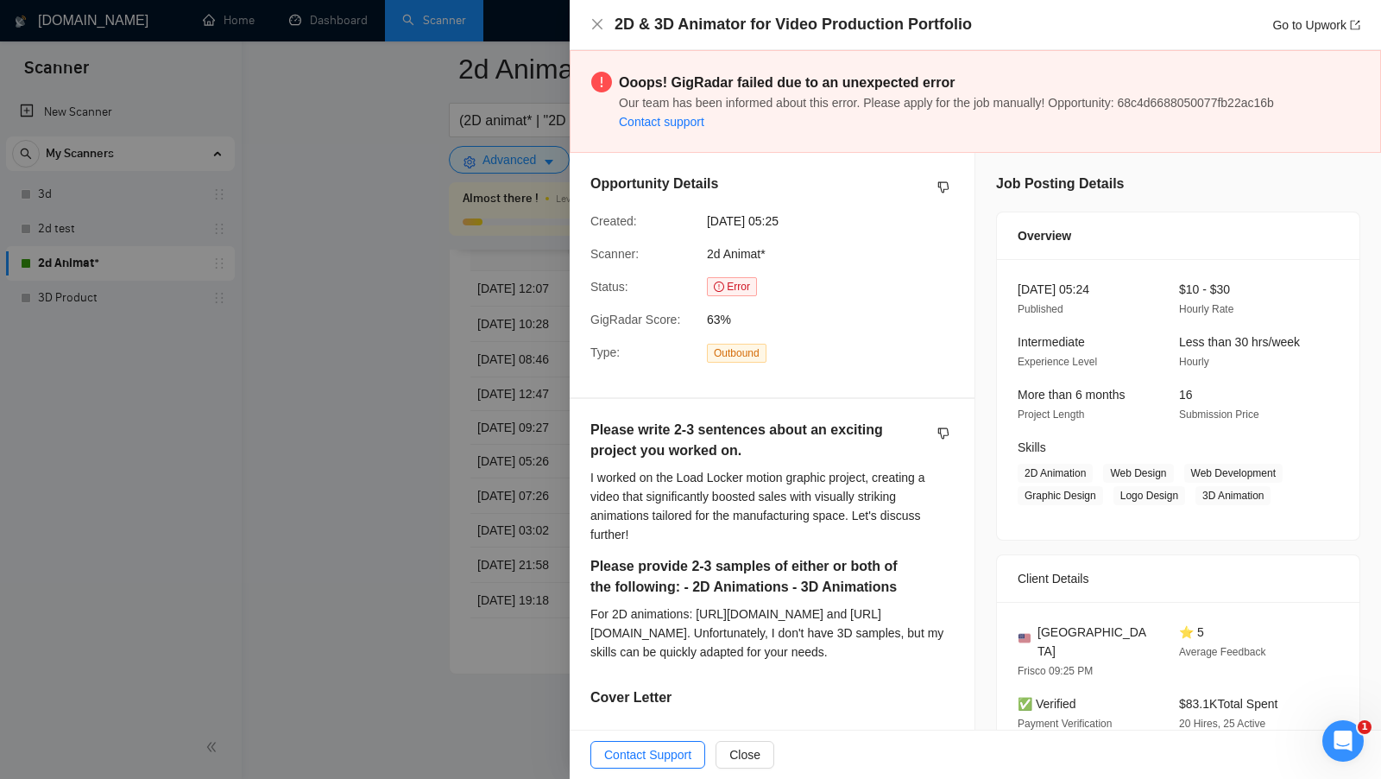
click at [391, 540] on div at bounding box center [690, 389] width 1381 height 779
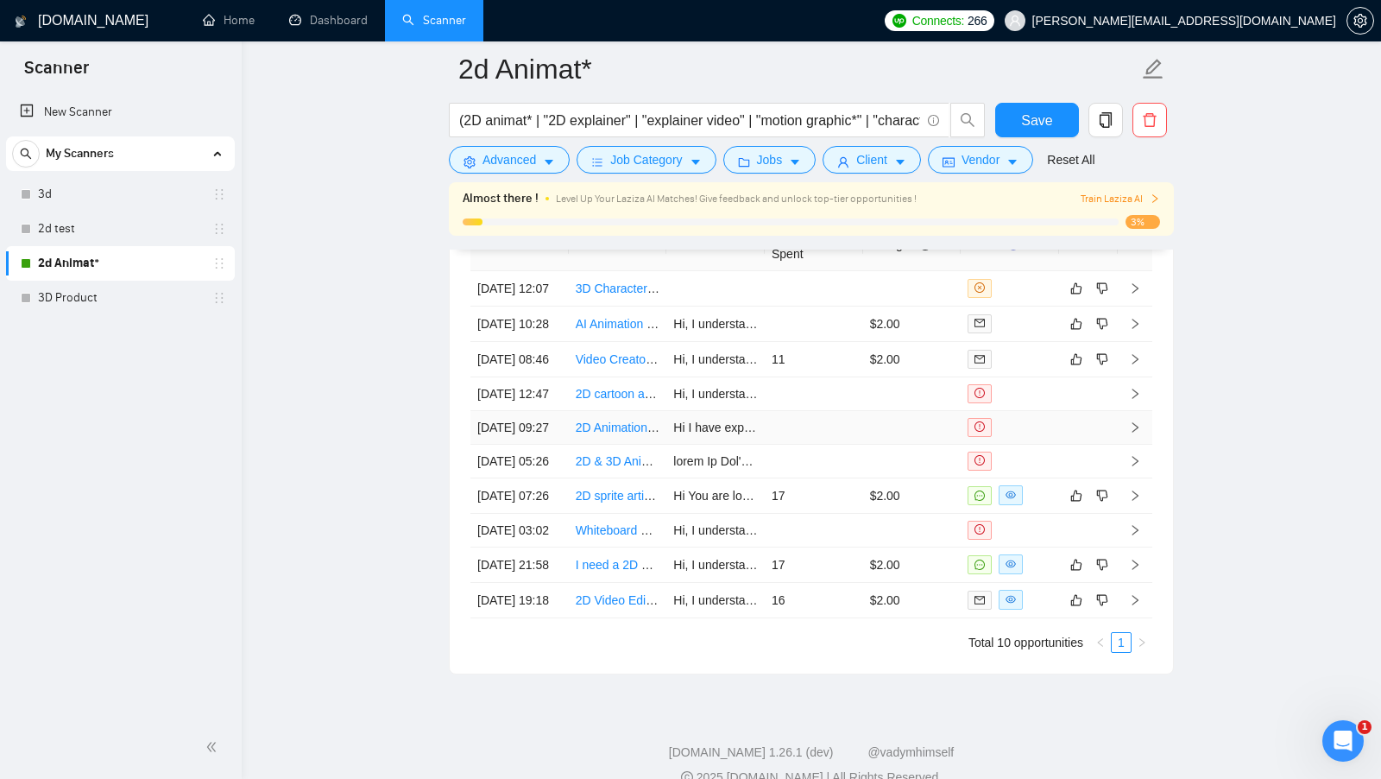
click at [619, 434] on link "2D Animation for Kids / Moho or After Effects" at bounding box center [695, 427] width 239 height 14
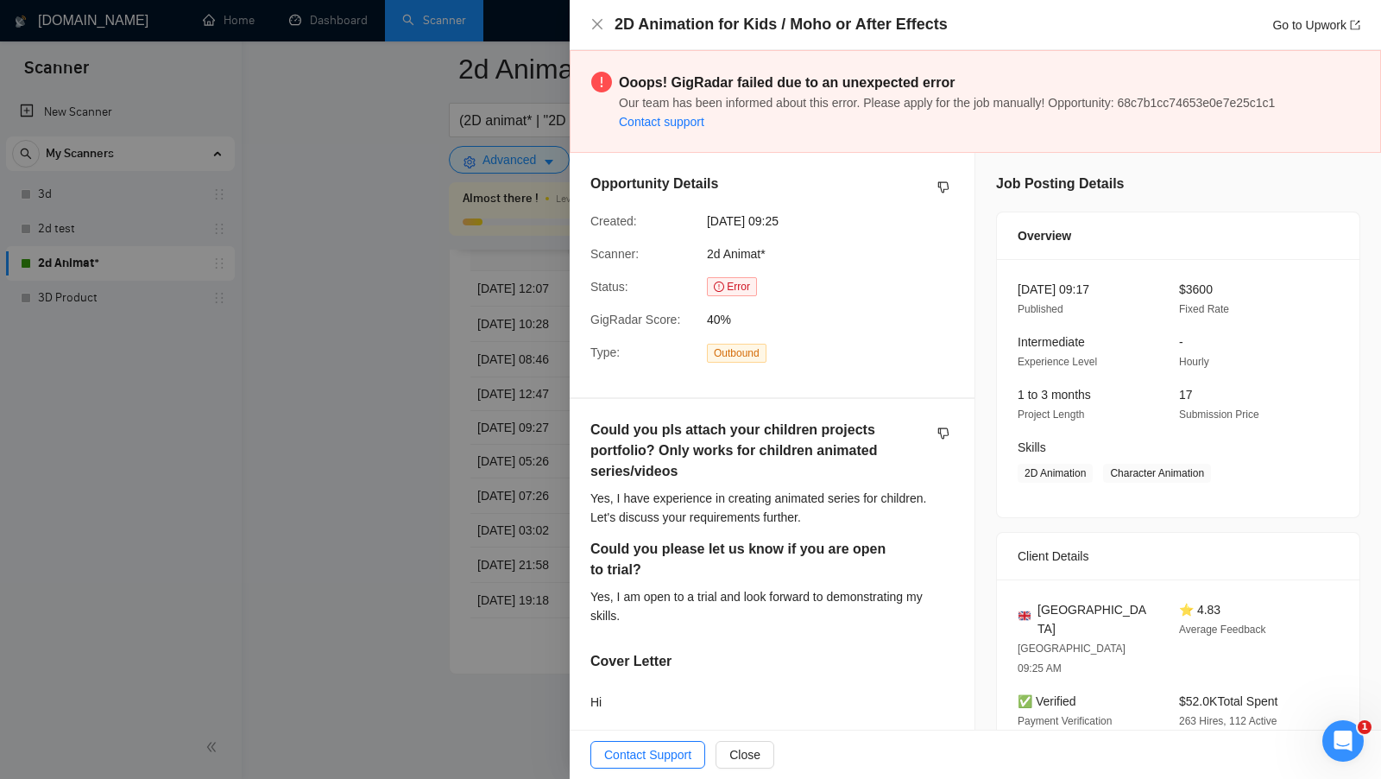
click at [471, 393] on div at bounding box center [690, 389] width 1381 height 779
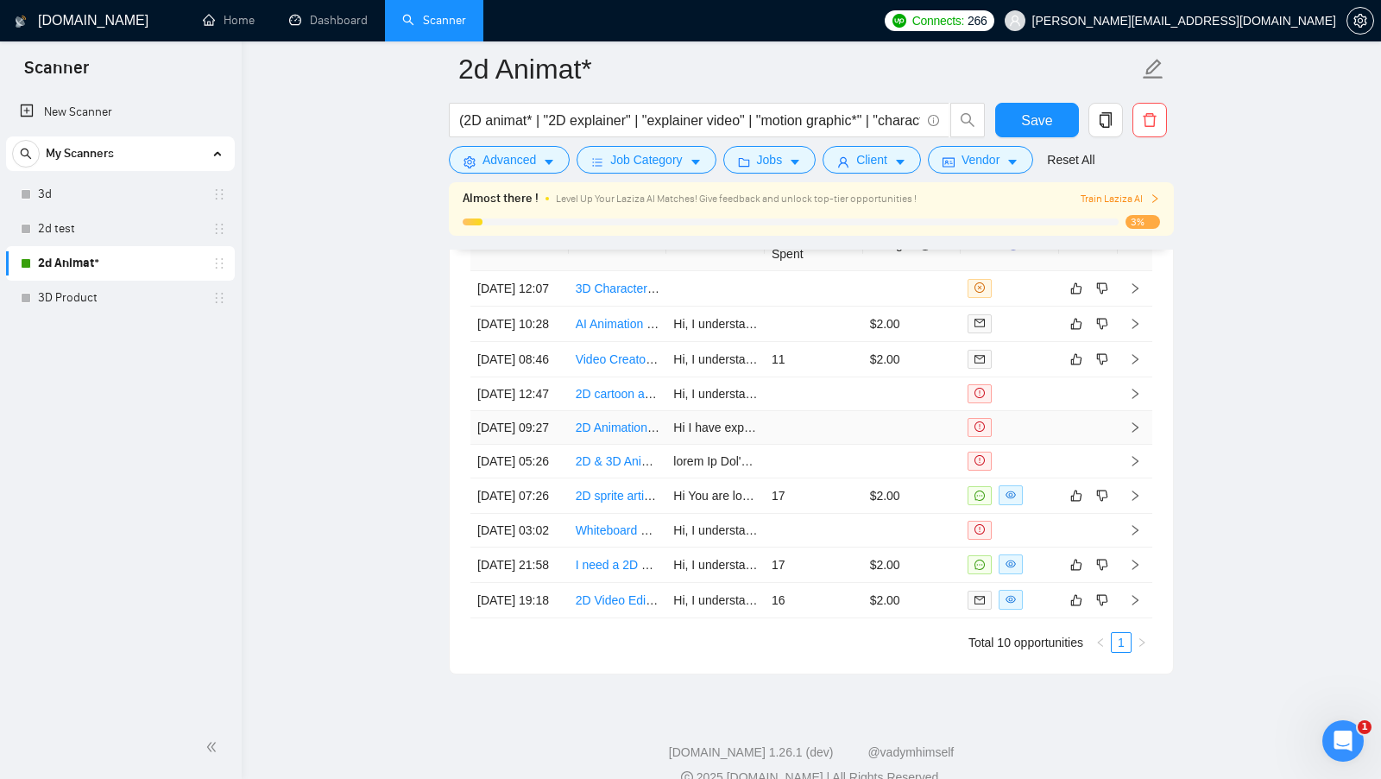
click at [616, 434] on link "2D Animation for Kids / Moho or After Effects" at bounding box center [695, 427] width 239 height 14
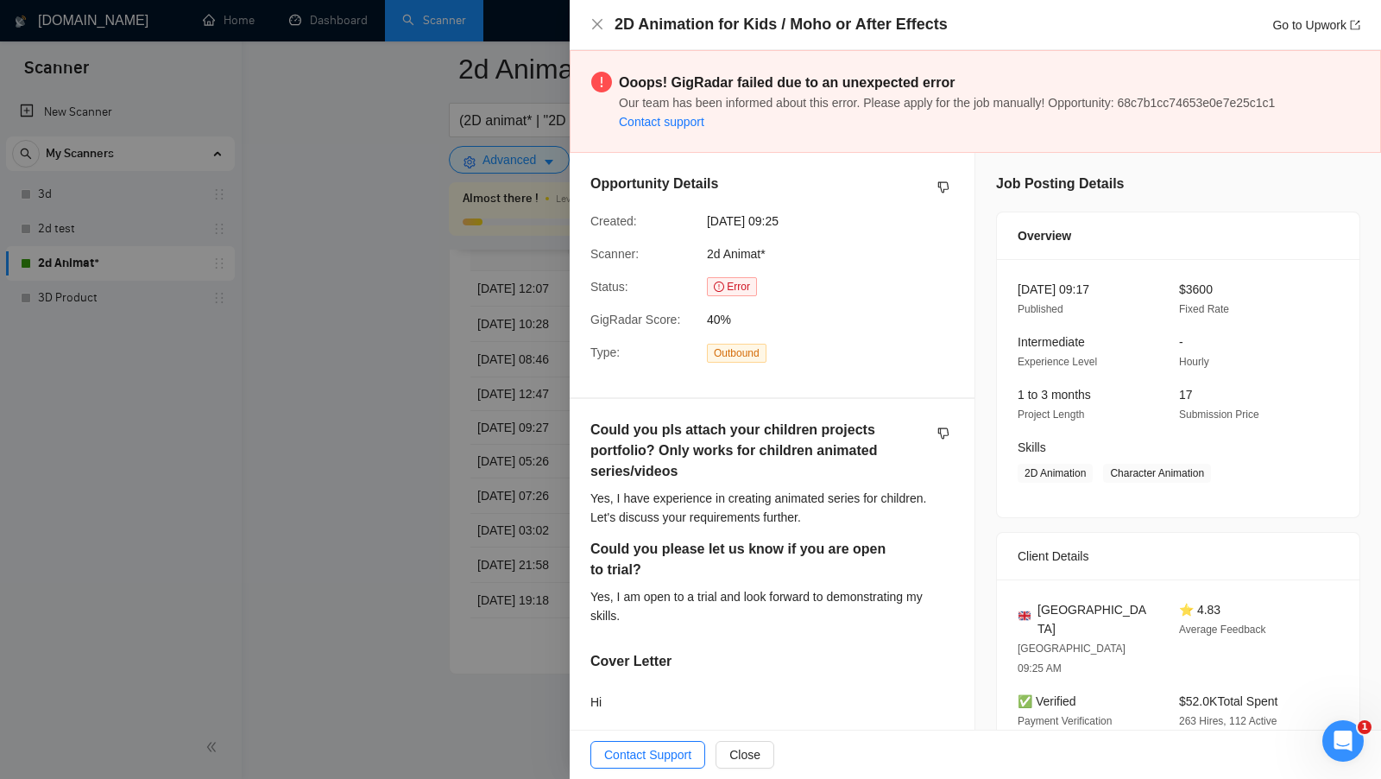
click at [353, 291] on div at bounding box center [690, 389] width 1381 height 779
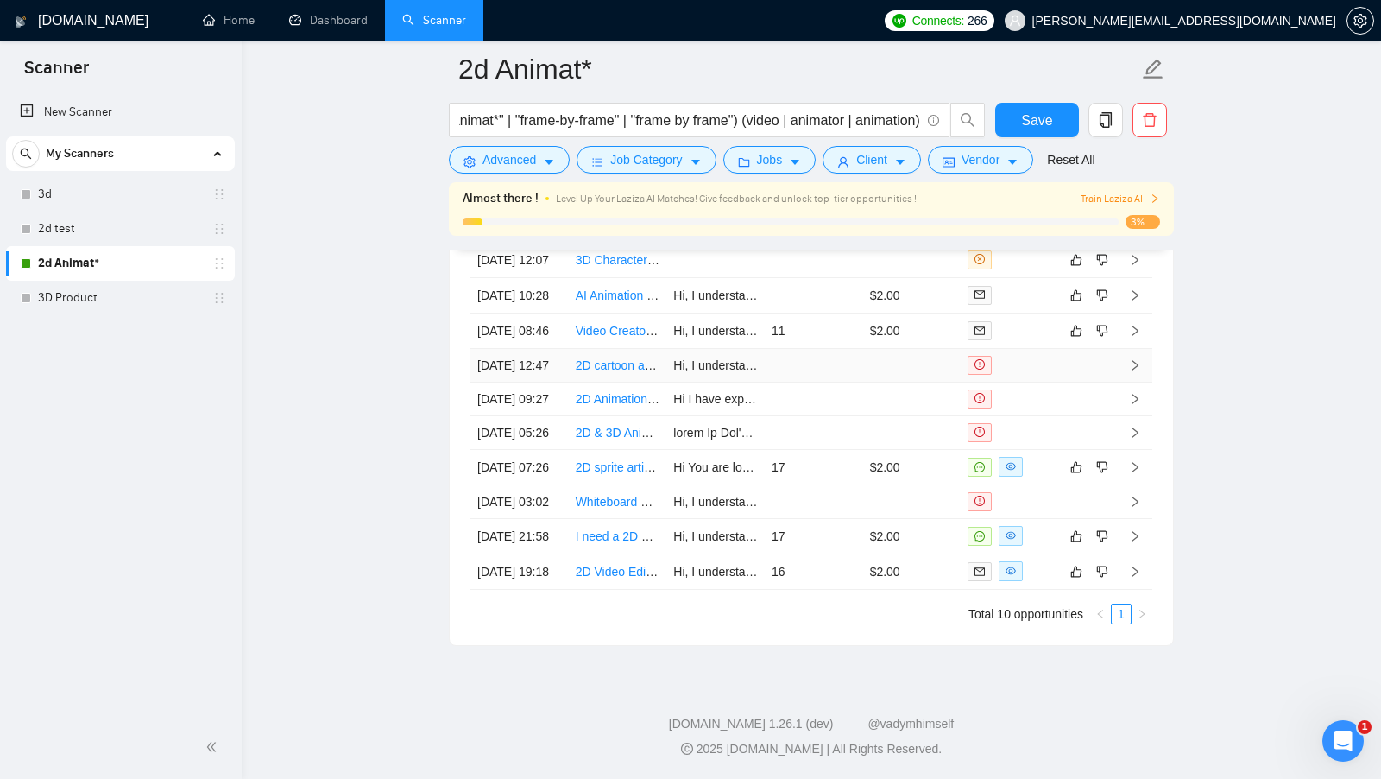
scroll to position [4580, 0]
click at [332, 28] on link "Dashboard" at bounding box center [328, 20] width 79 height 15
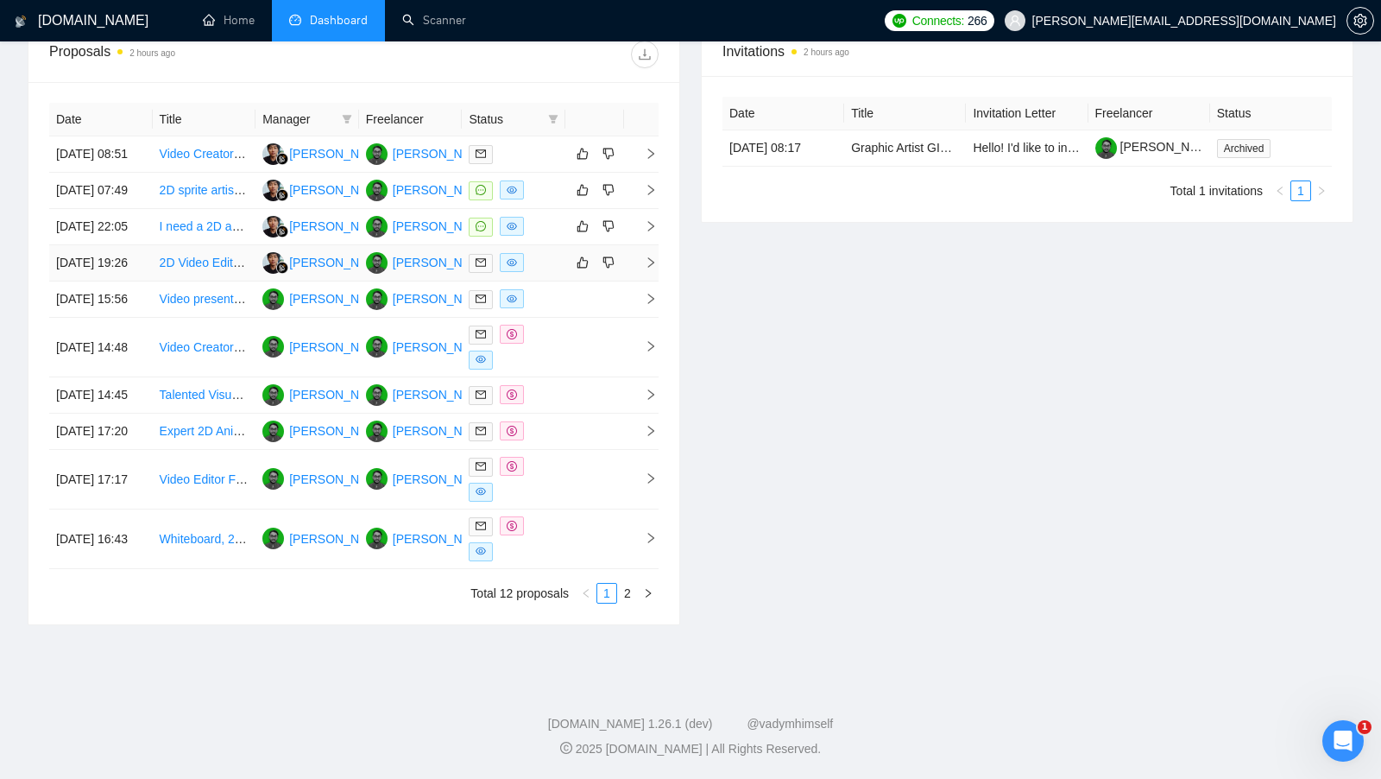
scroll to position [672, 0]
click at [624, 595] on link "2" at bounding box center [627, 593] width 19 height 19
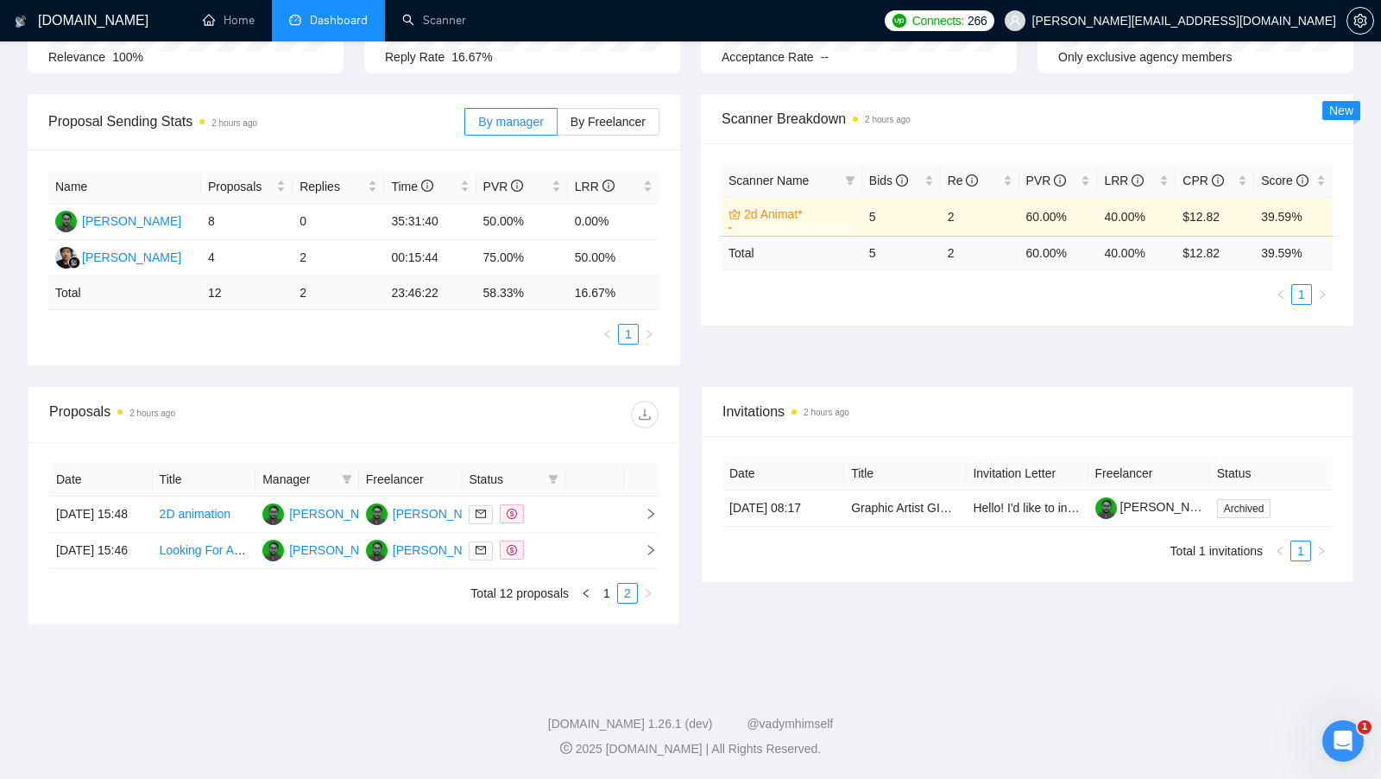
scroll to position [222, 0]
click at [609, 603] on link "1" at bounding box center [606, 593] width 19 height 19
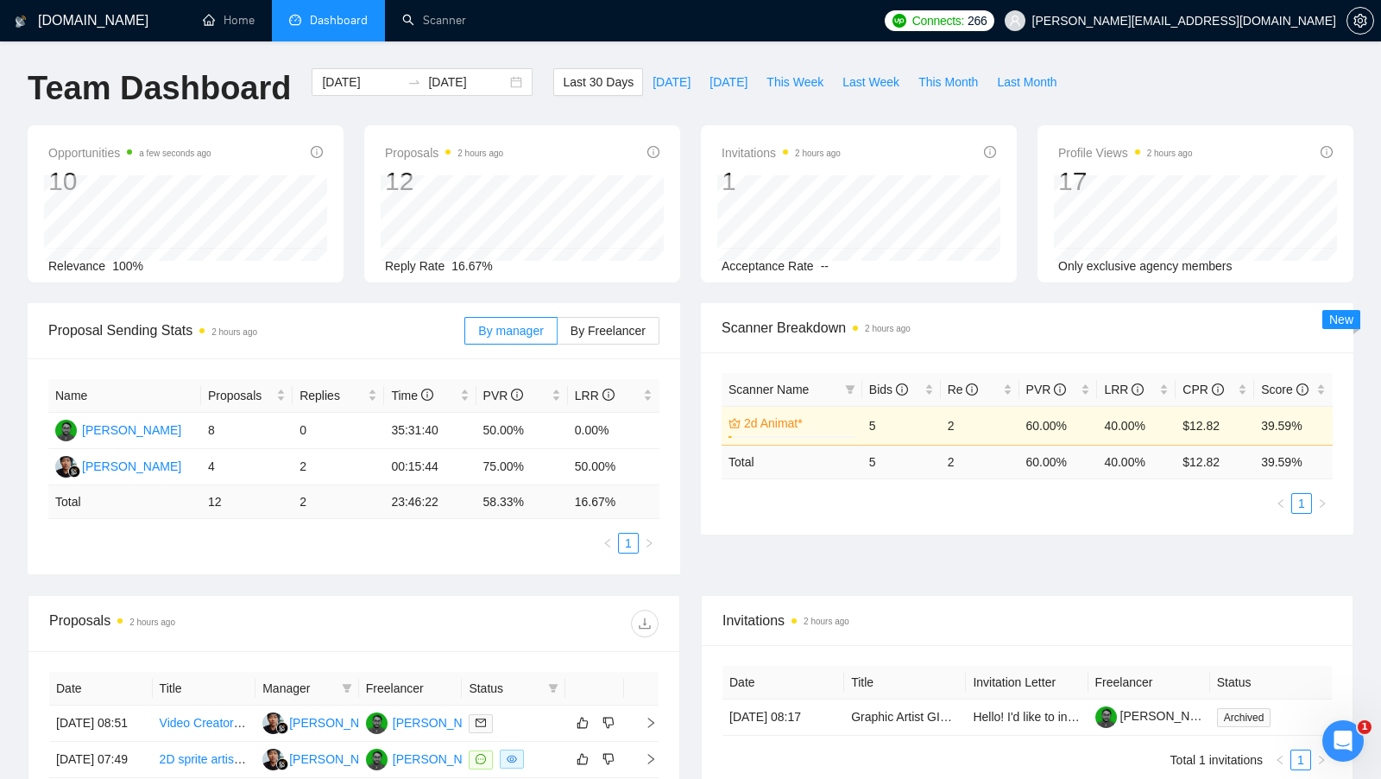
scroll to position [0, 0]
click at [585, 92] on span "Last 30 Days" at bounding box center [598, 82] width 71 height 19
click at [435, 25] on link "Scanner" at bounding box center [434, 20] width 64 height 15
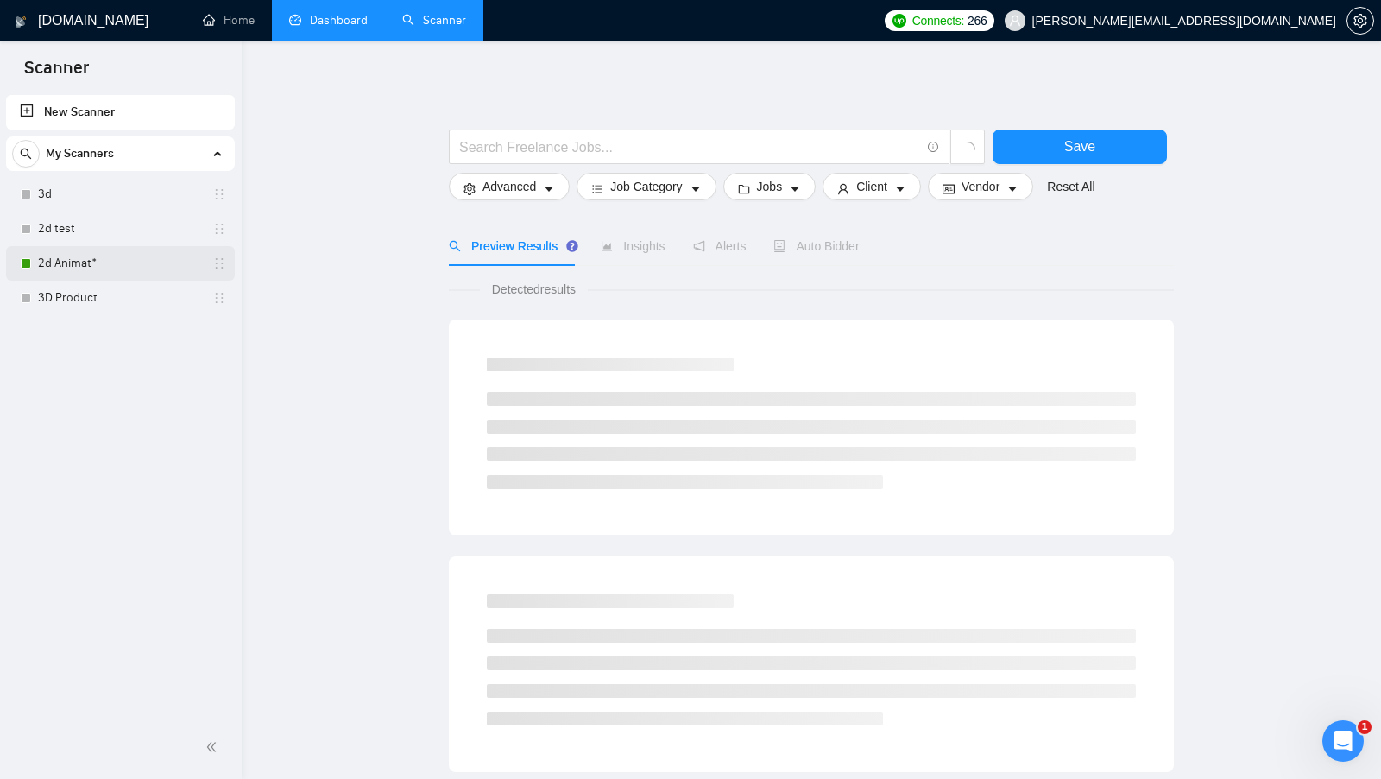
click at [89, 256] on link "2d Animat*" at bounding box center [120, 263] width 164 height 35
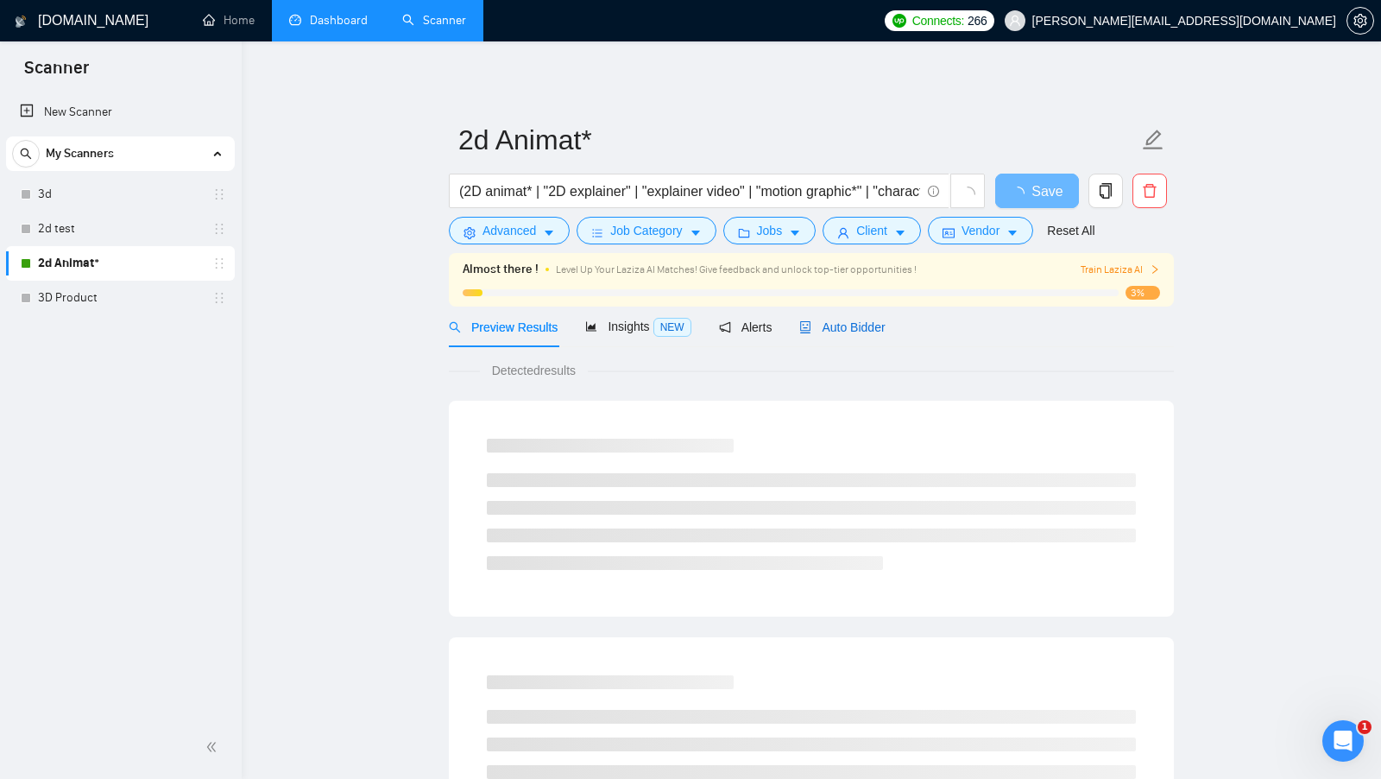
click at [845, 327] on span "Auto Bidder" at bounding box center [841, 327] width 85 height 14
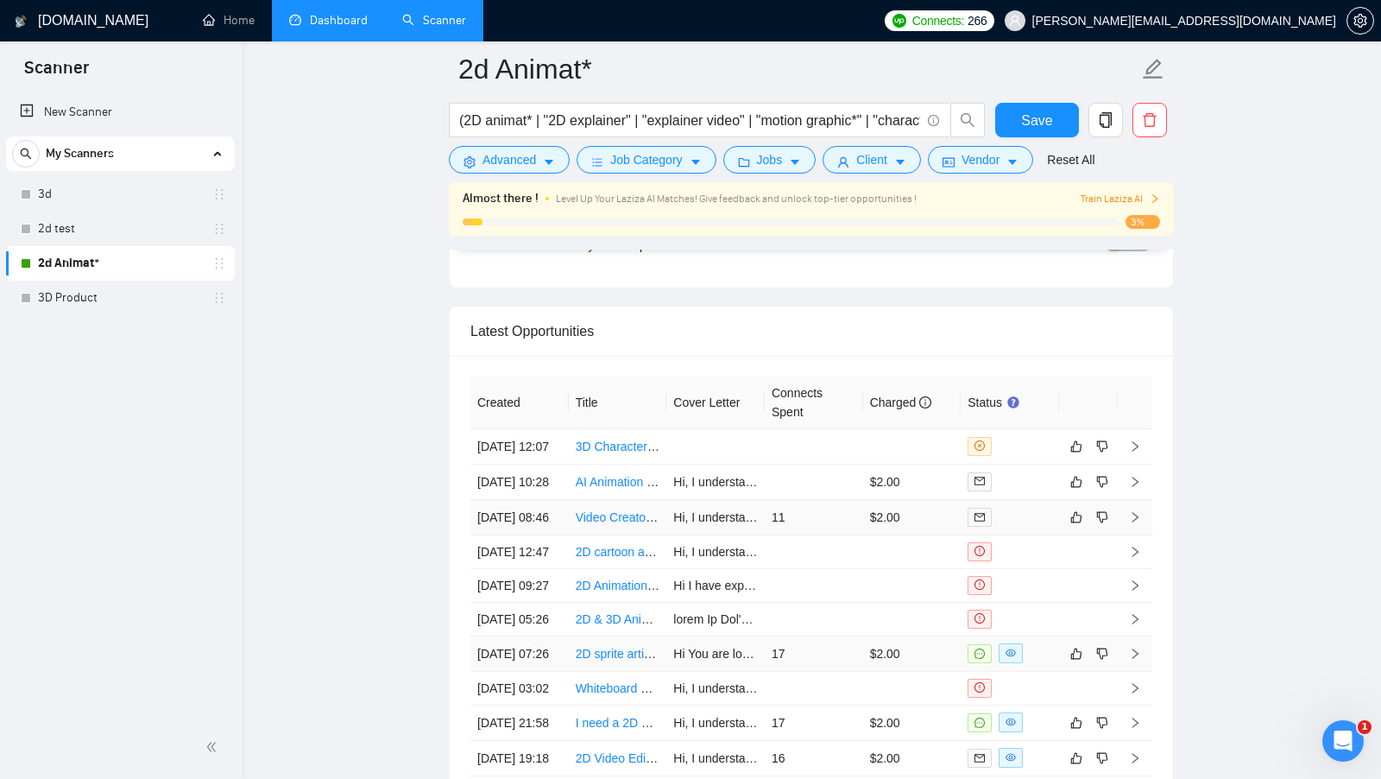
scroll to position [4355, 0]
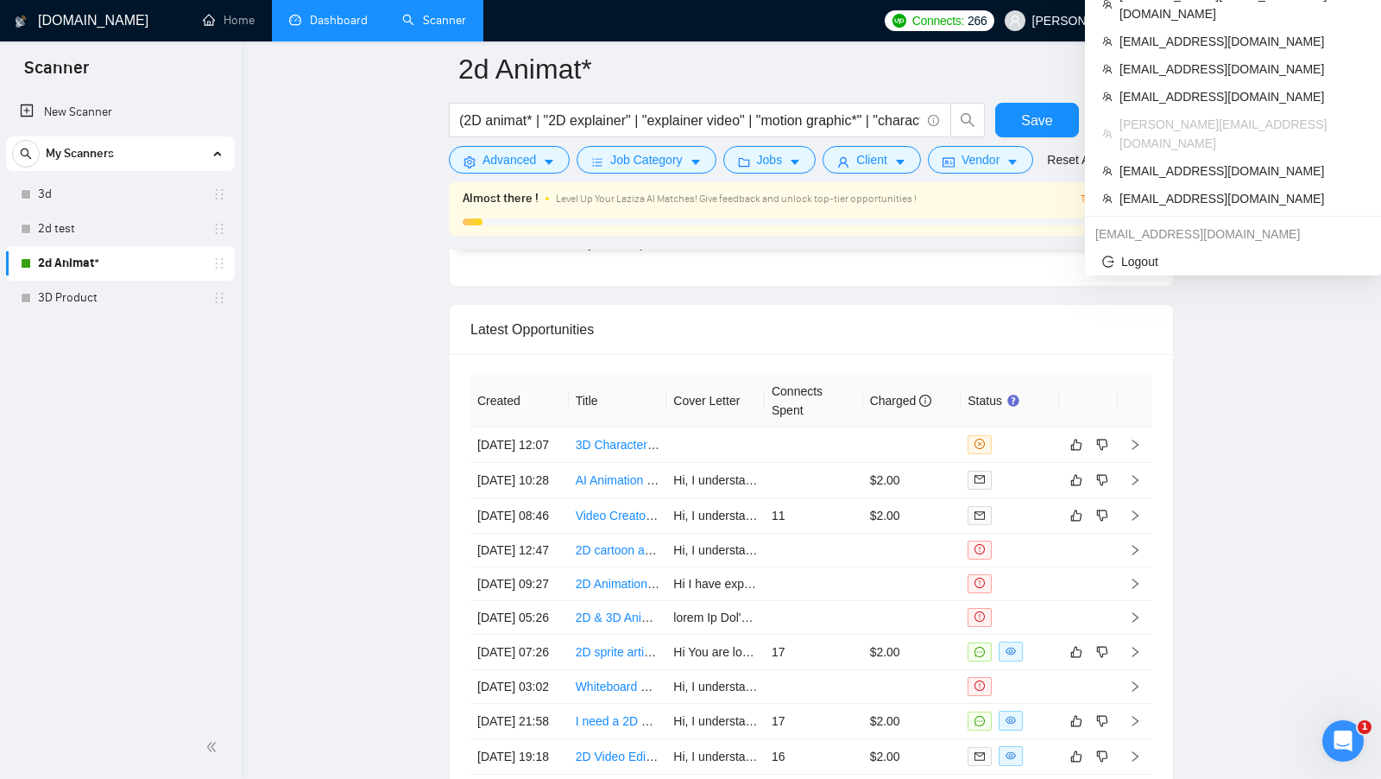
click at [1302, 21] on span "[PERSON_NAME][EMAIL_ADDRESS][DOMAIN_NAME]" at bounding box center [1184, 21] width 304 height 0
copy div "[PERSON_NAME][EMAIL_ADDRESS][DOMAIN_NAME]"
